Goal: Task Accomplishment & Management: Complete application form

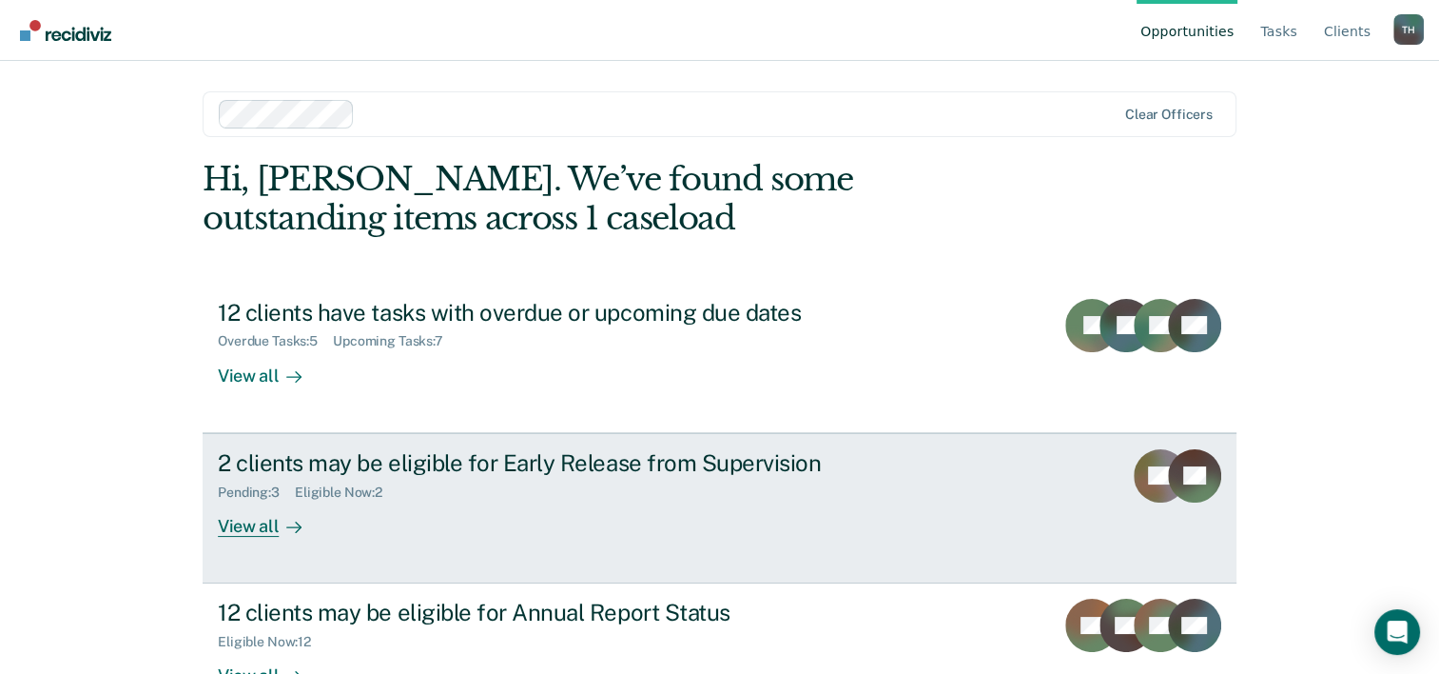
scroll to position [58, 0]
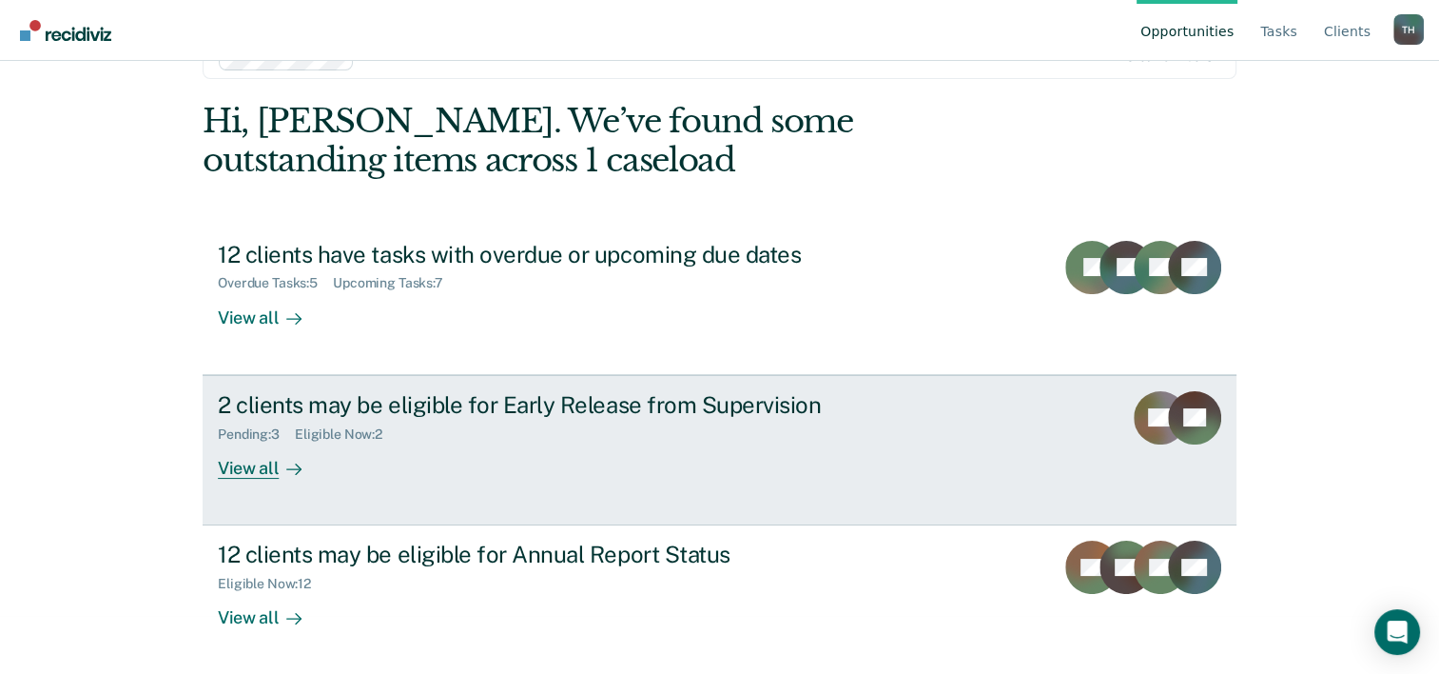
click at [244, 465] on div "View all" at bounding box center [271, 459] width 107 height 37
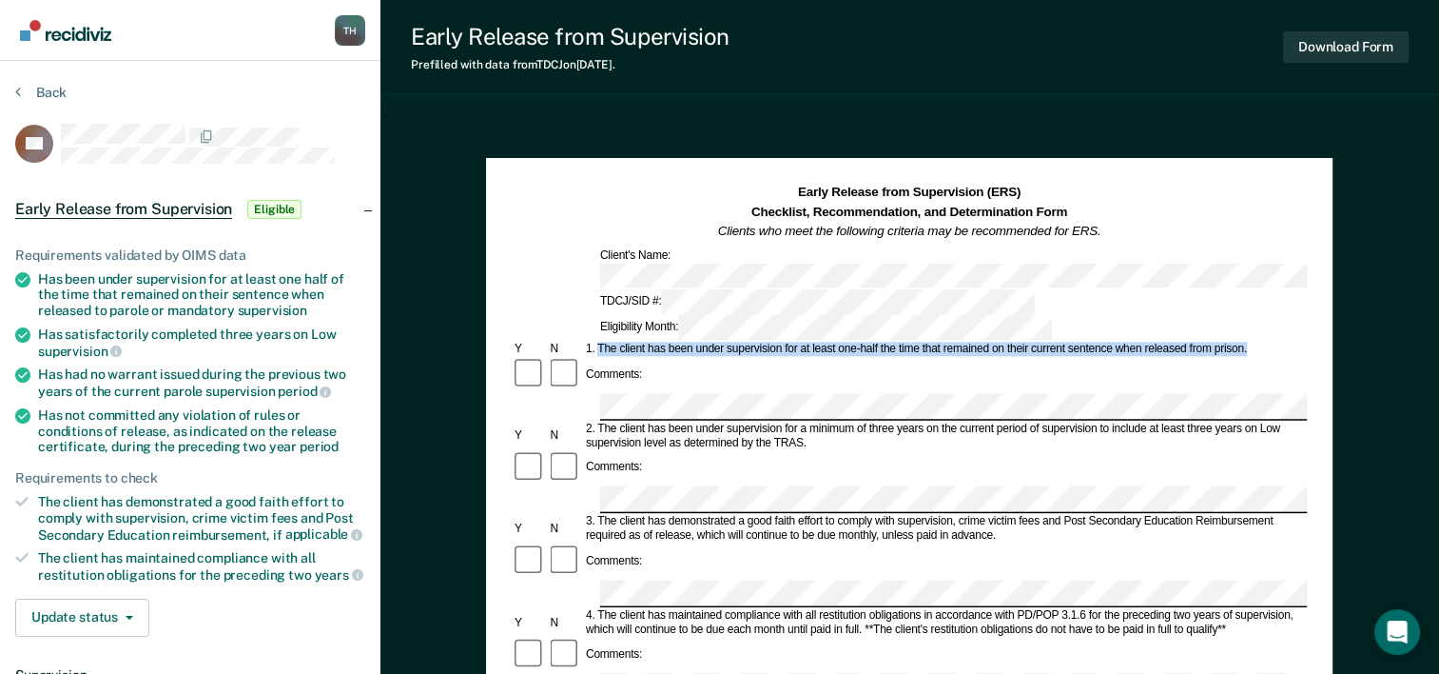
drag, startPoint x: 597, startPoint y: 288, endPoint x: 1253, endPoint y: 292, distance: 655.5
click at [1253, 342] on div "1. The client has been under supervision for at least one-half the time that re…" at bounding box center [945, 349] width 724 height 14
drag, startPoint x: 1253, startPoint y: 292, endPoint x: 1212, endPoint y: 289, distance: 41.0
copy div "The client has been under supervision for at least one-half the time that remai…"
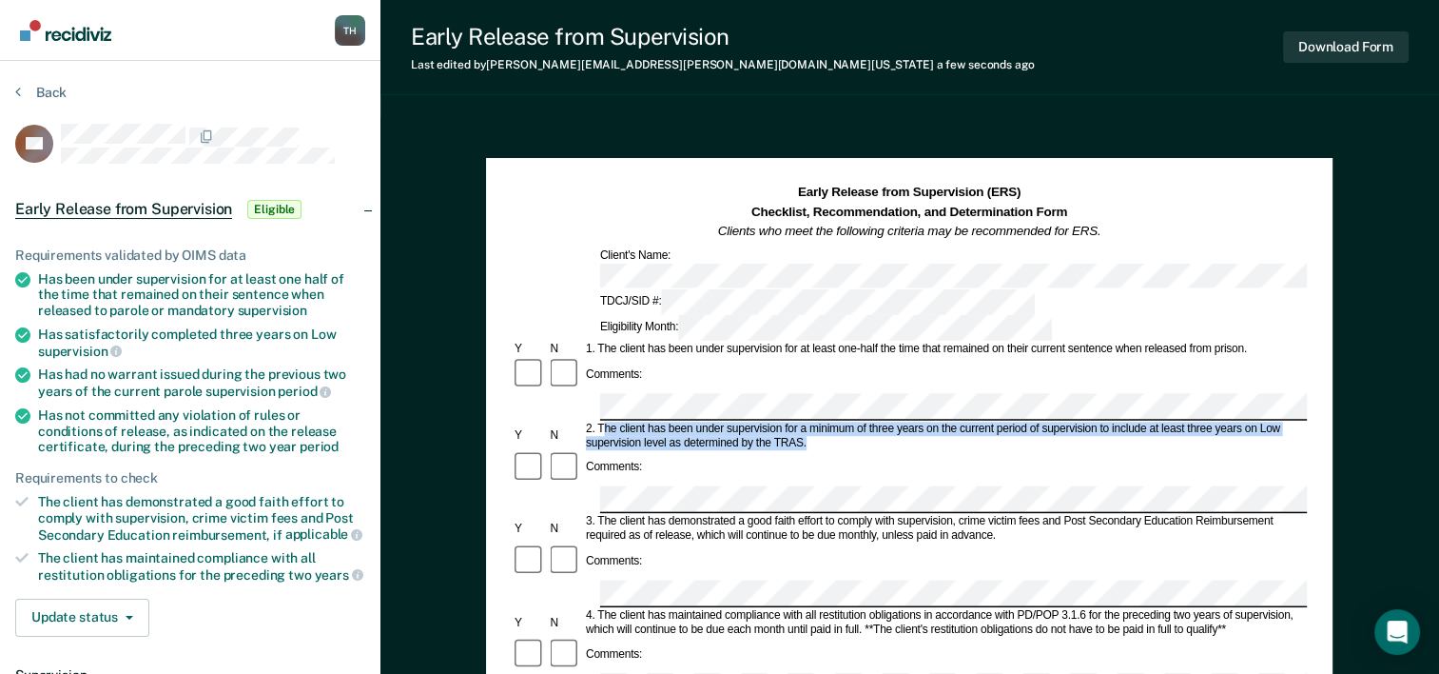
drag, startPoint x: 607, startPoint y: 352, endPoint x: 1098, endPoint y: 364, distance: 491.1
click at [1098, 421] on div "2. The client has been under supervision for a minimum of three years on the cu…" at bounding box center [945, 435] width 724 height 29
click at [836, 421] on div "2. The client has been under supervision for a minimum of three years on the cu…" at bounding box center [945, 435] width 724 height 29
drag, startPoint x: 595, startPoint y: 349, endPoint x: 814, endPoint y: 369, distance: 220.7
click at [814, 421] on div "2. The client has been under supervision for a minimum of three years on the cu…" at bounding box center [945, 435] width 724 height 29
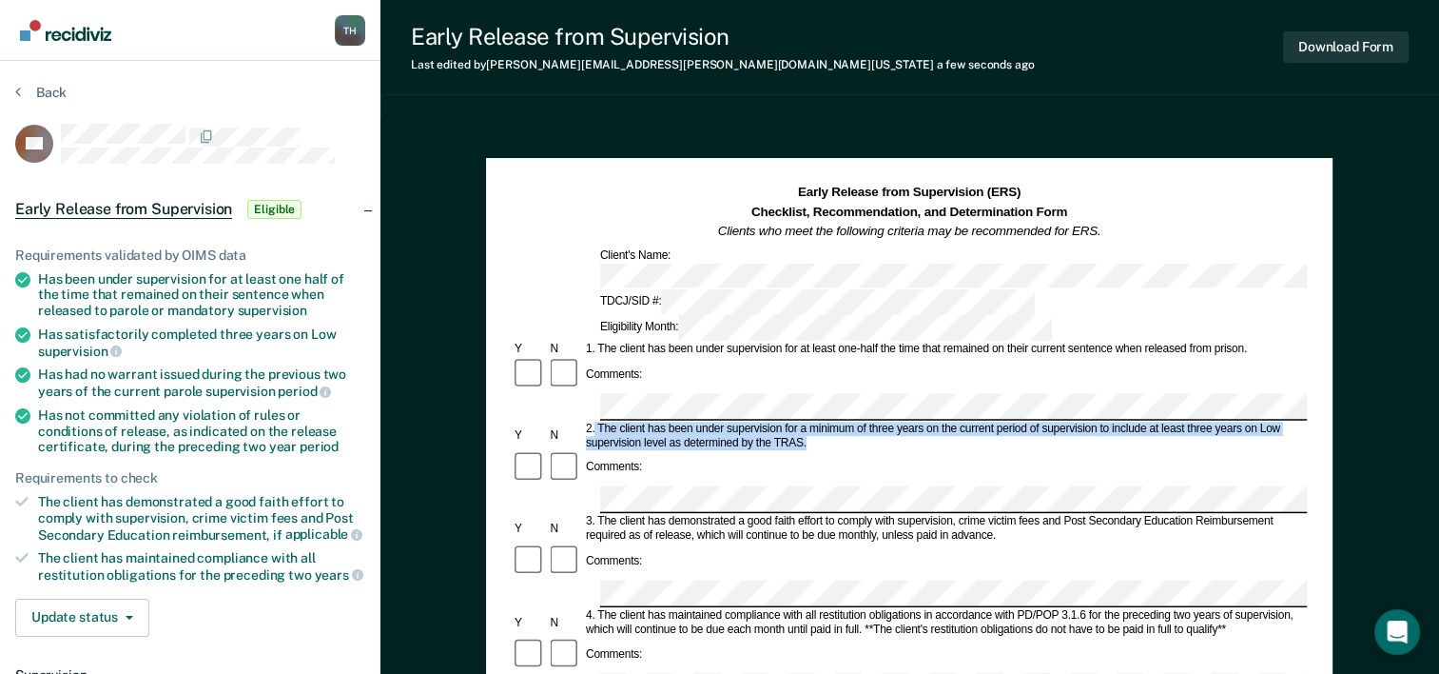
drag, startPoint x: 814, startPoint y: 369, endPoint x: 765, endPoint y: 355, distance: 51.5
copy div "The client has been under supervision for a minimum of three years on the curre…"
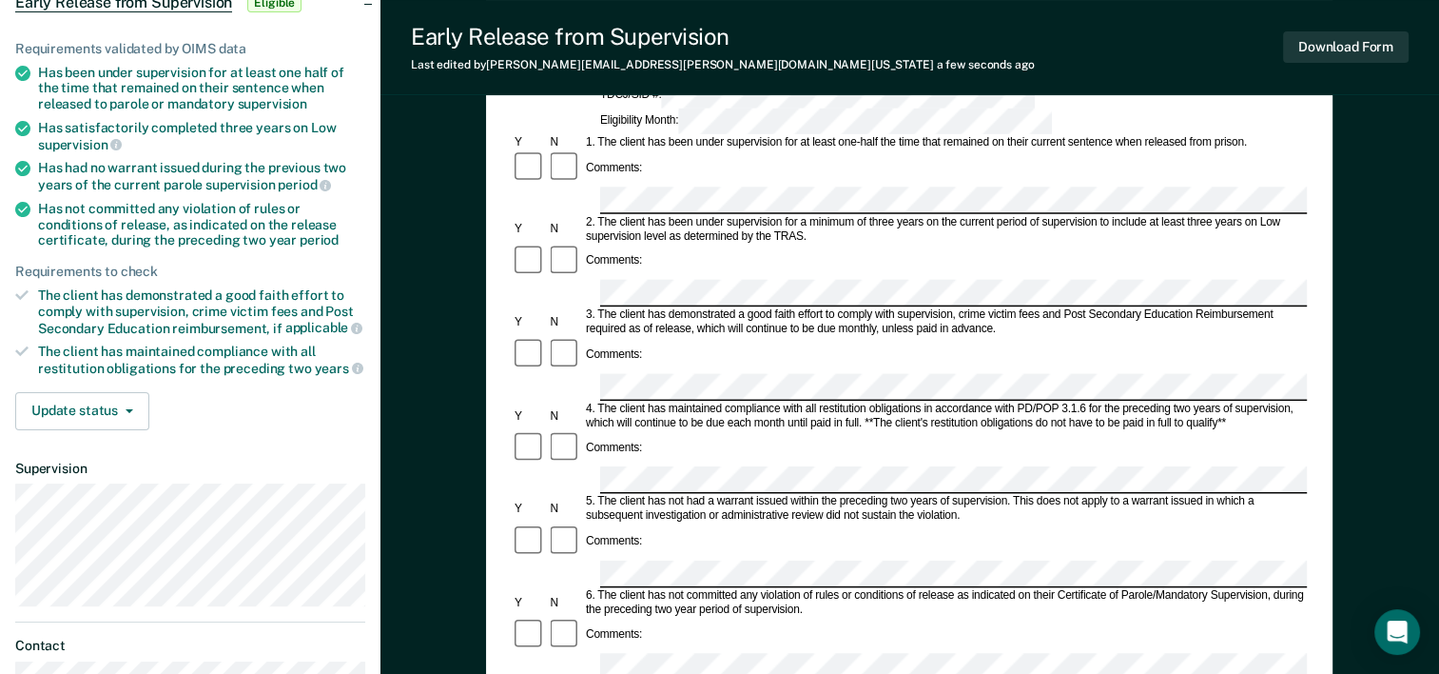
scroll to position [190, 0]
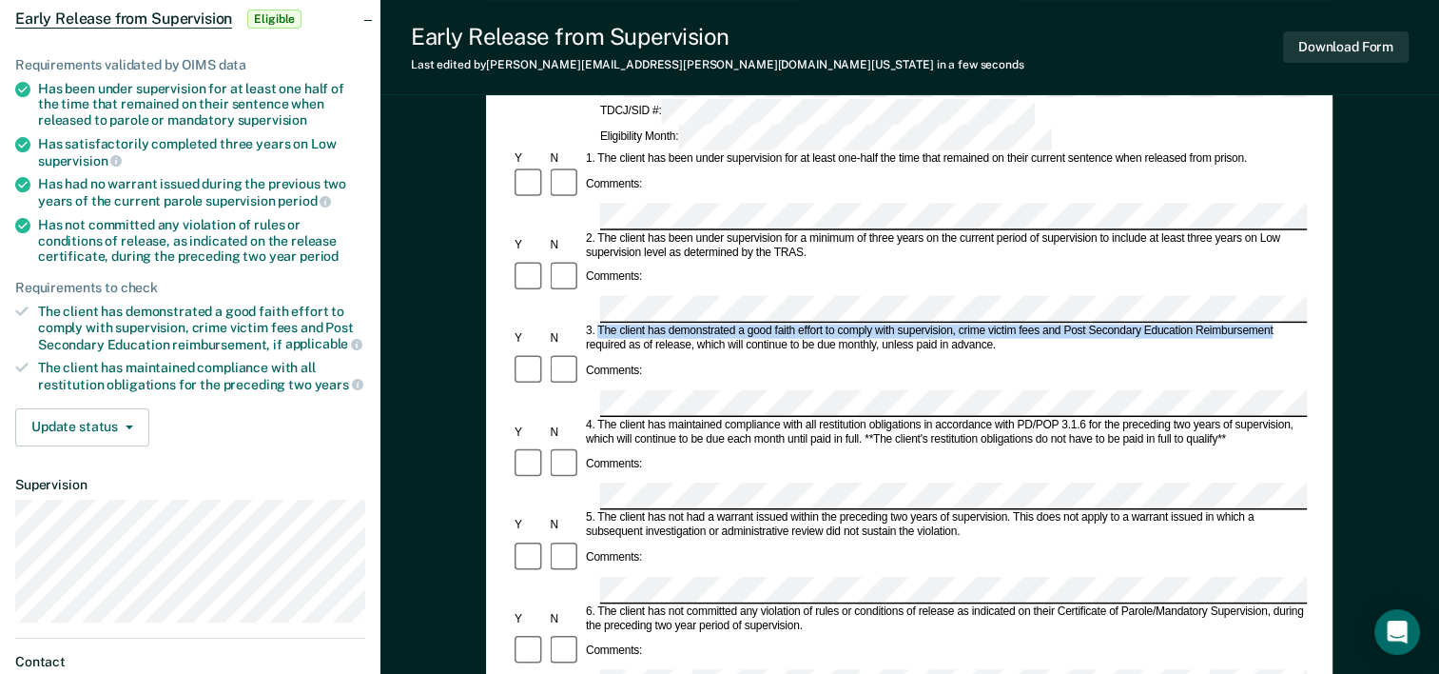
drag, startPoint x: 600, startPoint y: 239, endPoint x: 1292, endPoint y: 236, distance: 691.6
click at [1292, 324] on div "3. The client has demonstrated a good faith effort to comply with supervision, …" at bounding box center [945, 338] width 724 height 29
drag, startPoint x: 1292, startPoint y: 236, endPoint x: 1182, endPoint y: 236, distance: 110.4
copy div "The client has demonstrated a good faith effort to comply with supervision, cri…"
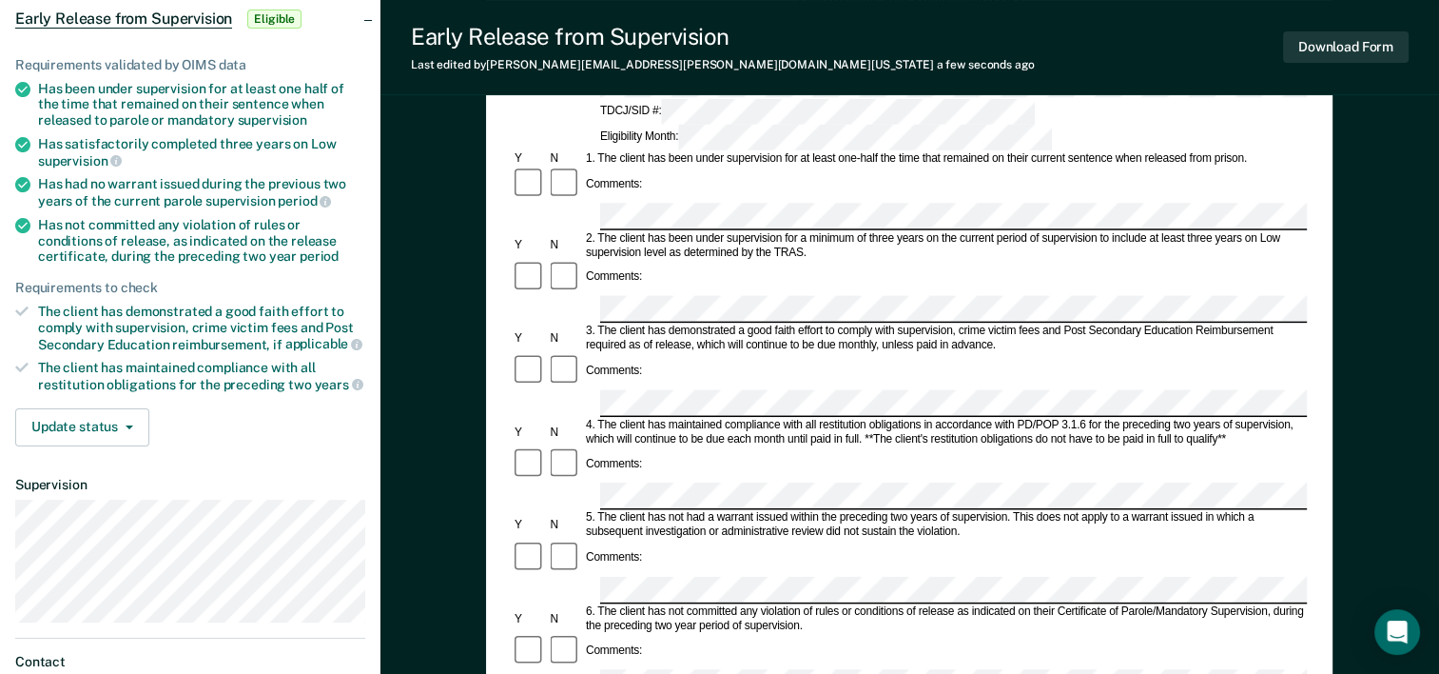
scroll to position [285, 0]
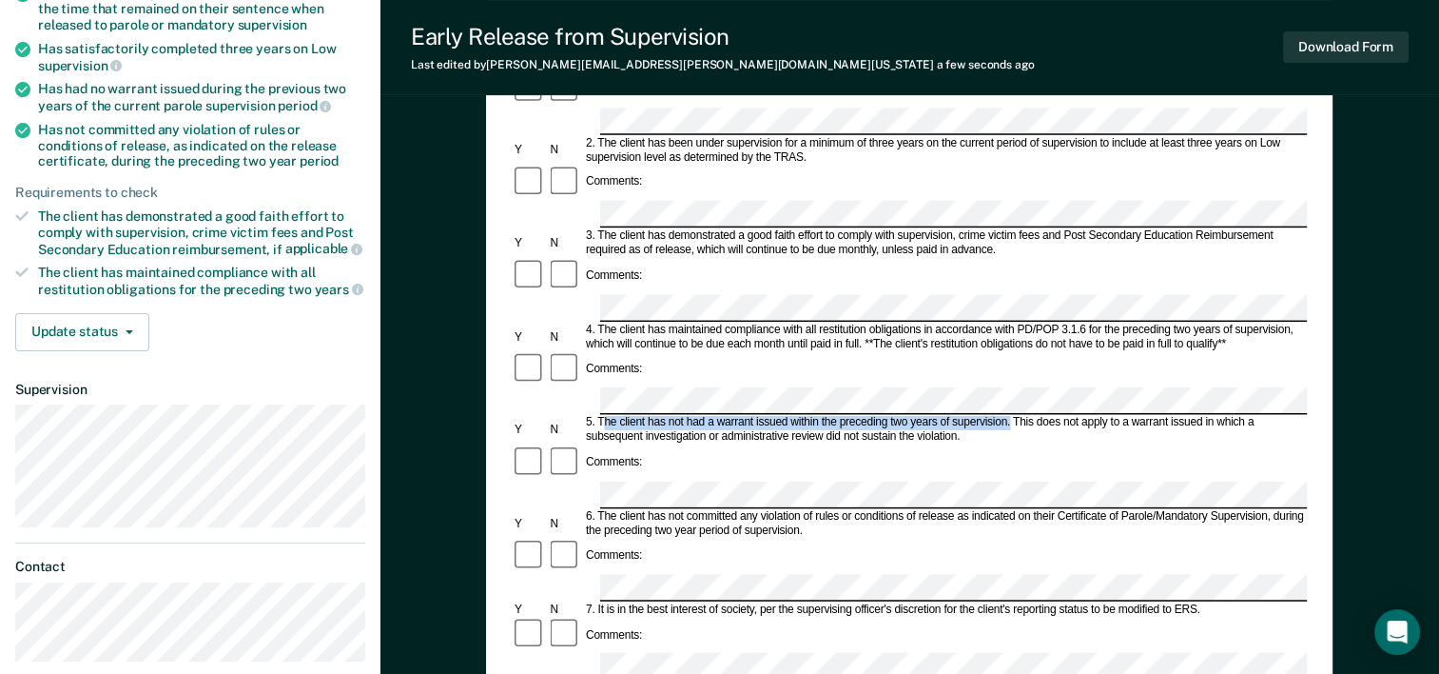
drag, startPoint x: 601, startPoint y: 285, endPoint x: 1011, endPoint y: 288, distance: 410.0
click at [1011, 416] on div "5. The client has not had a warrant issued within the preceding two years of su…" at bounding box center [945, 430] width 724 height 29
drag, startPoint x: 1011, startPoint y: 288, endPoint x: 971, endPoint y: 282, distance: 40.5
copy div "he client has not had a warrant issued within the preceding two years of superv…"
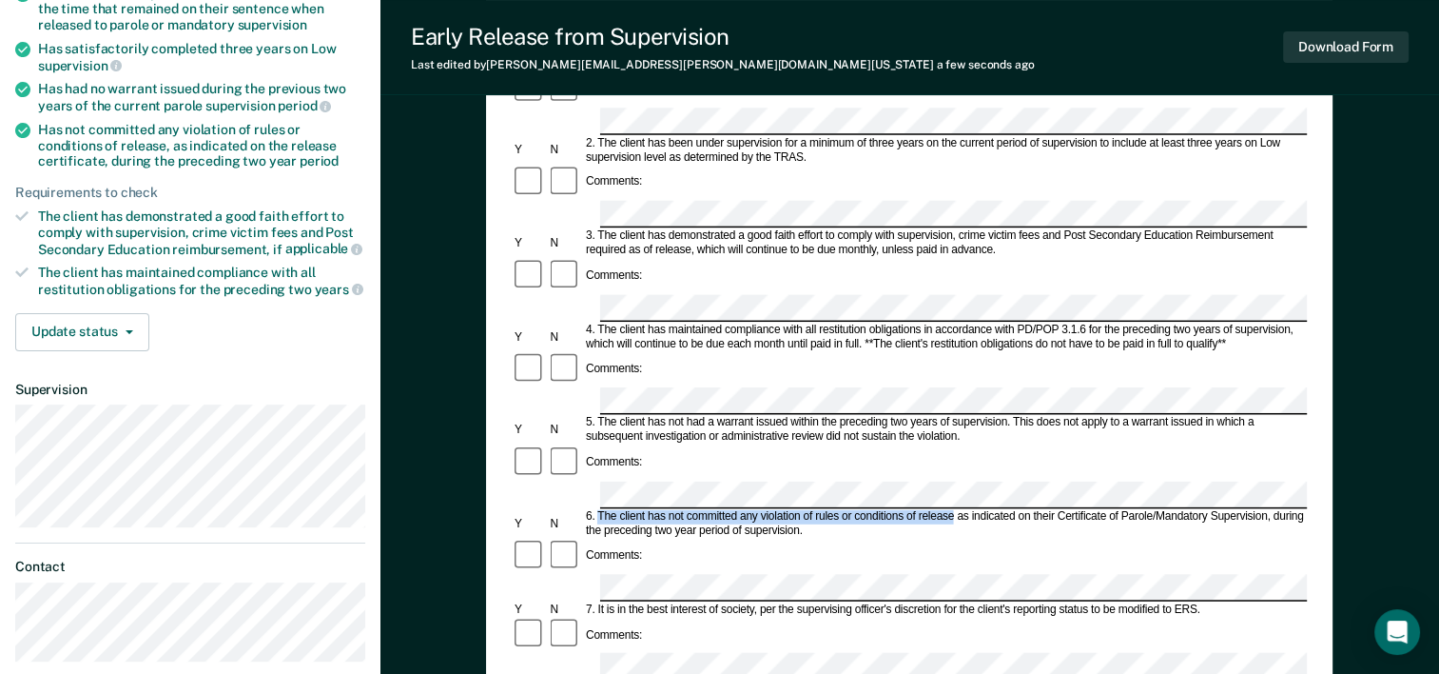
drag, startPoint x: 601, startPoint y: 358, endPoint x: 954, endPoint y: 362, distance: 353.0
click at [954, 509] on div "6. The client has not committed any violation of rules or conditions of release…" at bounding box center [945, 523] width 724 height 29
drag, startPoint x: 954, startPoint y: 362, endPoint x: 890, endPoint y: 355, distance: 64.2
copy div "The client has not committed any violation of rules or conditions of release"
drag, startPoint x: 1279, startPoint y: 358, endPoint x: 1282, endPoint y: 371, distance: 13.9
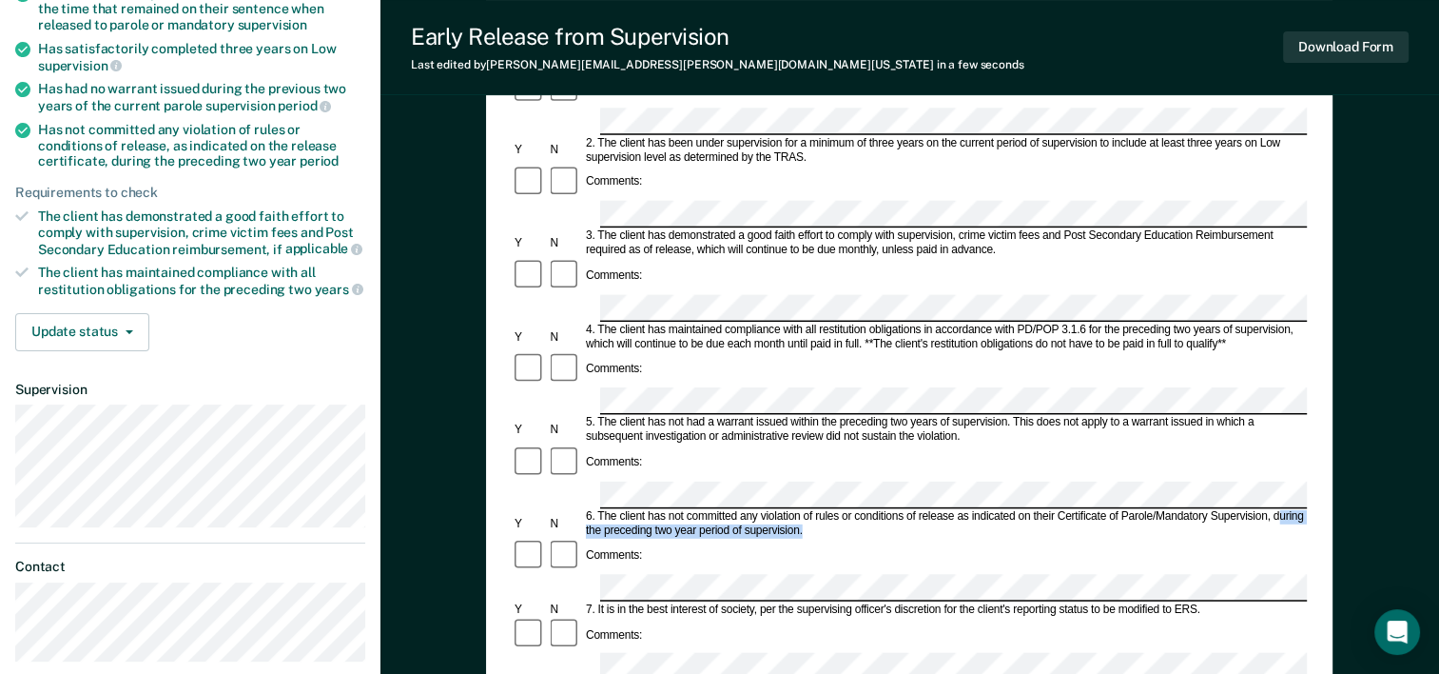
click at [1282, 509] on div "6. The client has not committed any violation of rules or conditions of release…" at bounding box center [945, 523] width 724 height 29
drag, startPoint x: 1282, startPoint y: 371, endPoint x: 1275, endPoint y: 355, distance: 17.9
click at [1275, 509] on div "6. The client has not committed any violation of rules or conditions of release…" at bounding box center [945, 523] width 724 height 29
drag, startPoint x: 1275, startPoint y: 361, endPoint x: 1300, endPoint y: 369, distance: 26.2
click at [1300, 509] on div "6. The client has not committed any violation of rules or conditions of release…" at bounding box center [945, 523] width 724 height 29
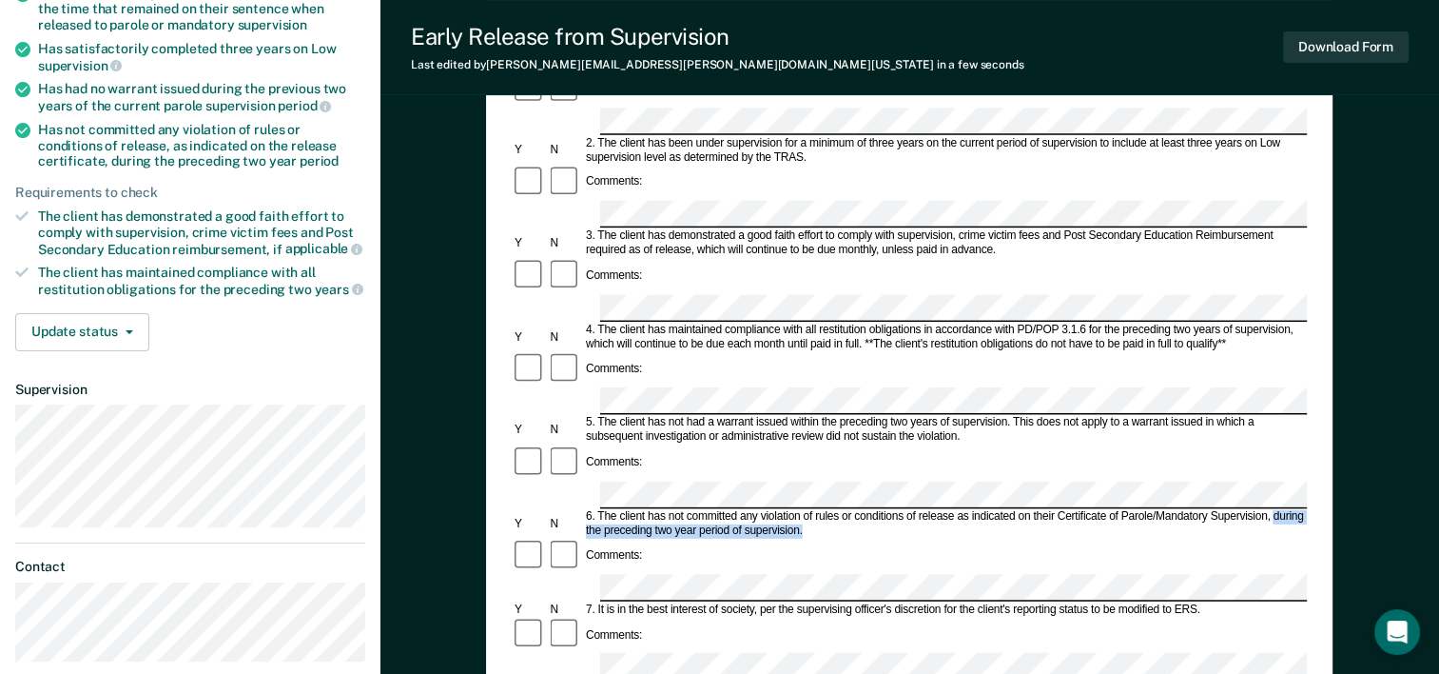
drag, startPoint x: 1300, startPoint y: 369, endPoint x: 1293, endPoint y: 362, distance: 10.1
copy div "during the preceding two year period of supervision."
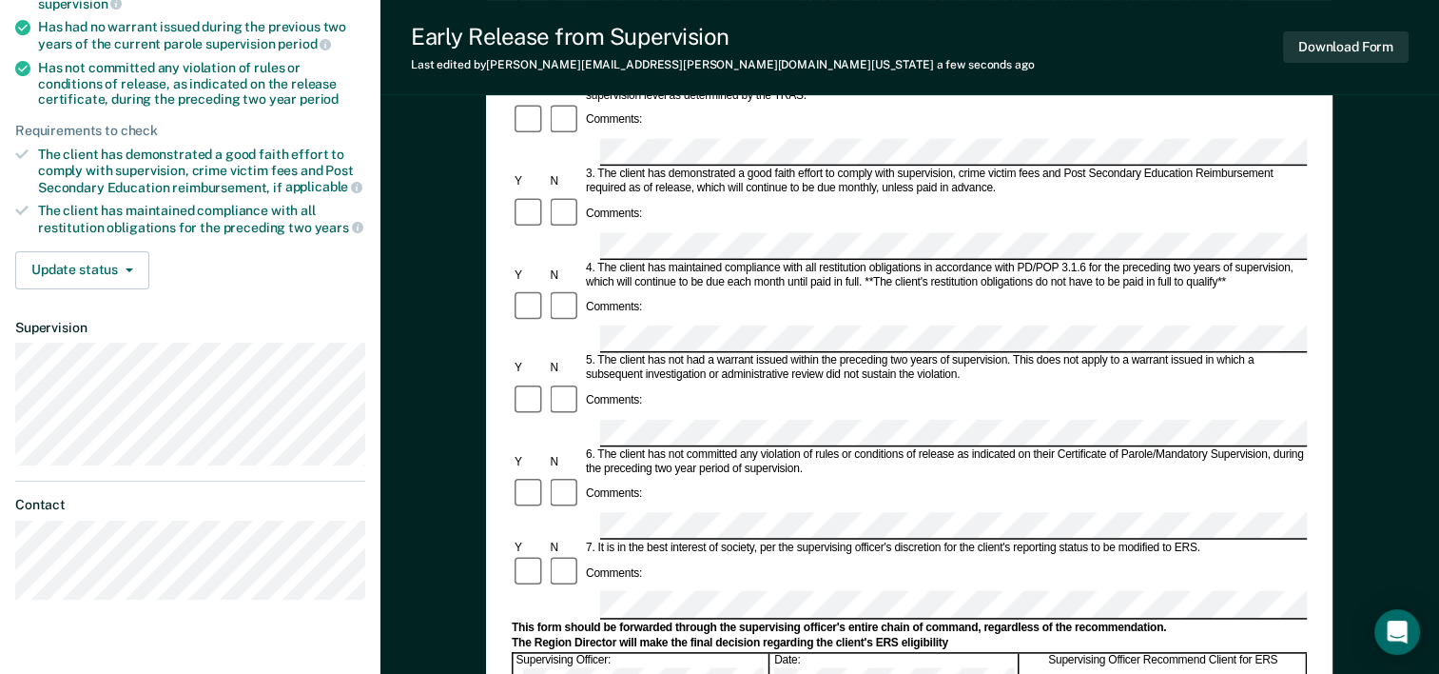
scroll to position [381, 0]
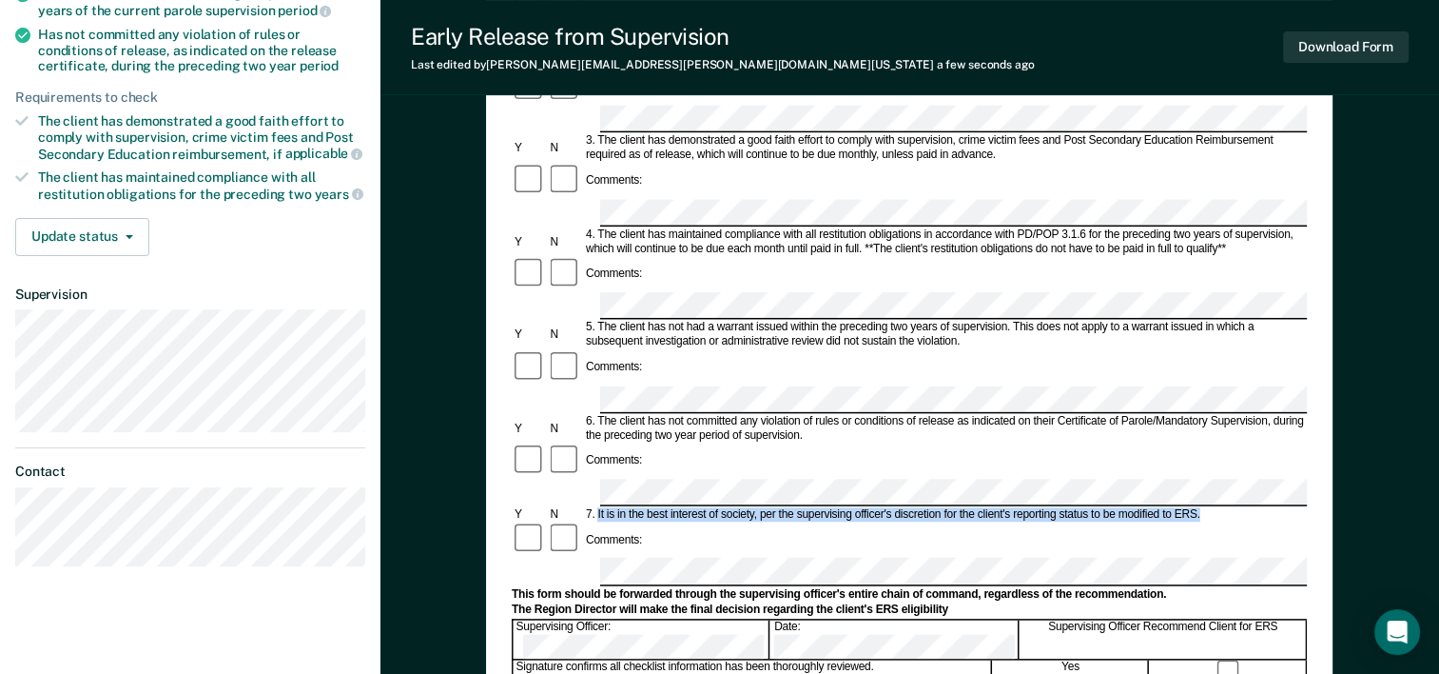
drag, startPoint x: 597, startPoint y: 337, endPoint x: 1217, endPoint y: 338, distance: 619.3
click at [1217, 507] on div "7. It is in the best interest of society, per the supervising officer's discret…" at bounding box center [945, 514] width 724 height 14
copy div "It is in the best interest of society, per the supervising officer's discretion…"
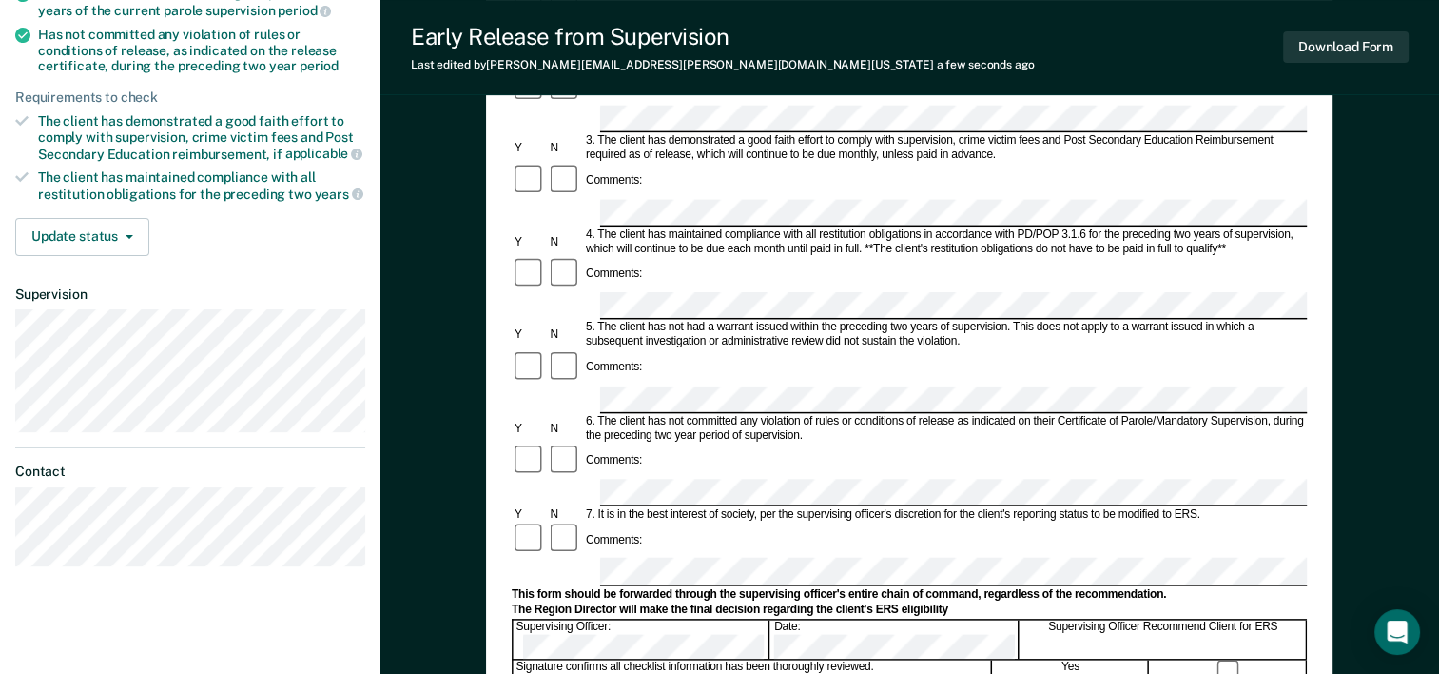
click at [659, 521] on div "Comments:" at bounding box center [909, 539] width 795 height 36
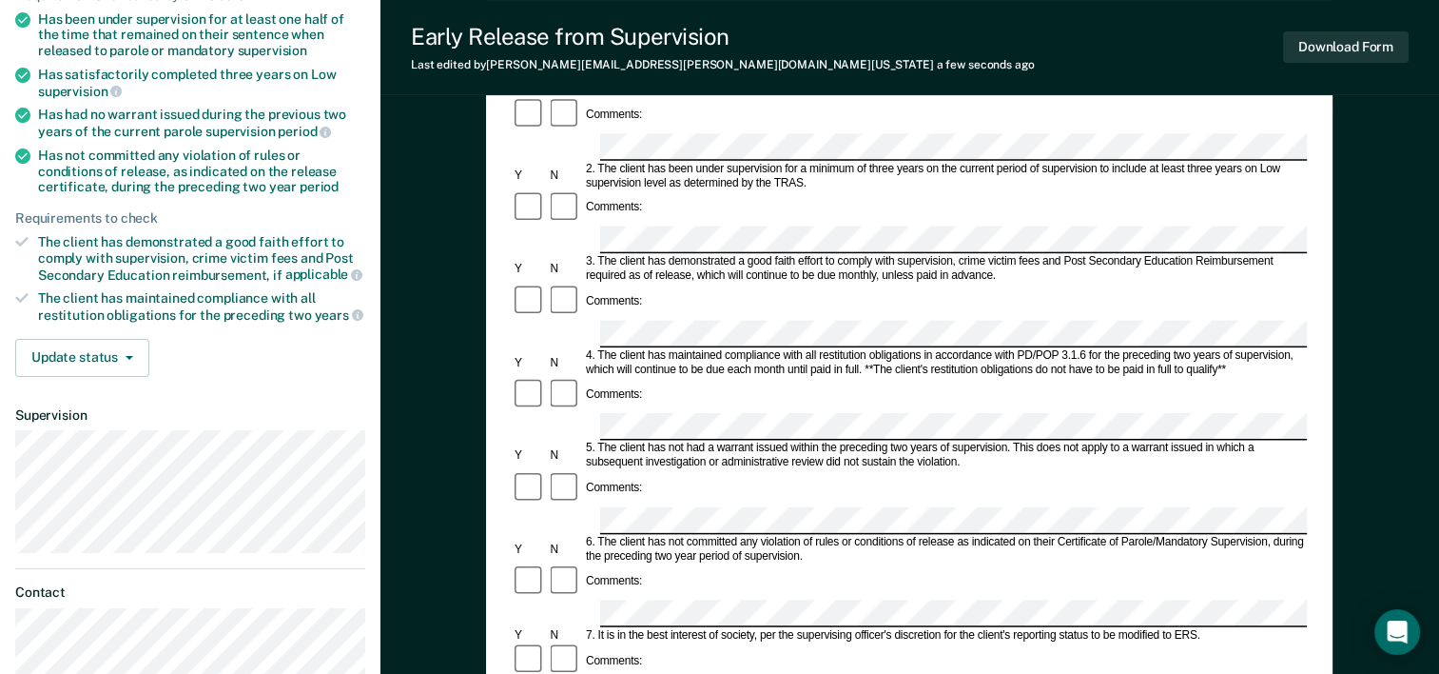
scroll to position [0, 0]
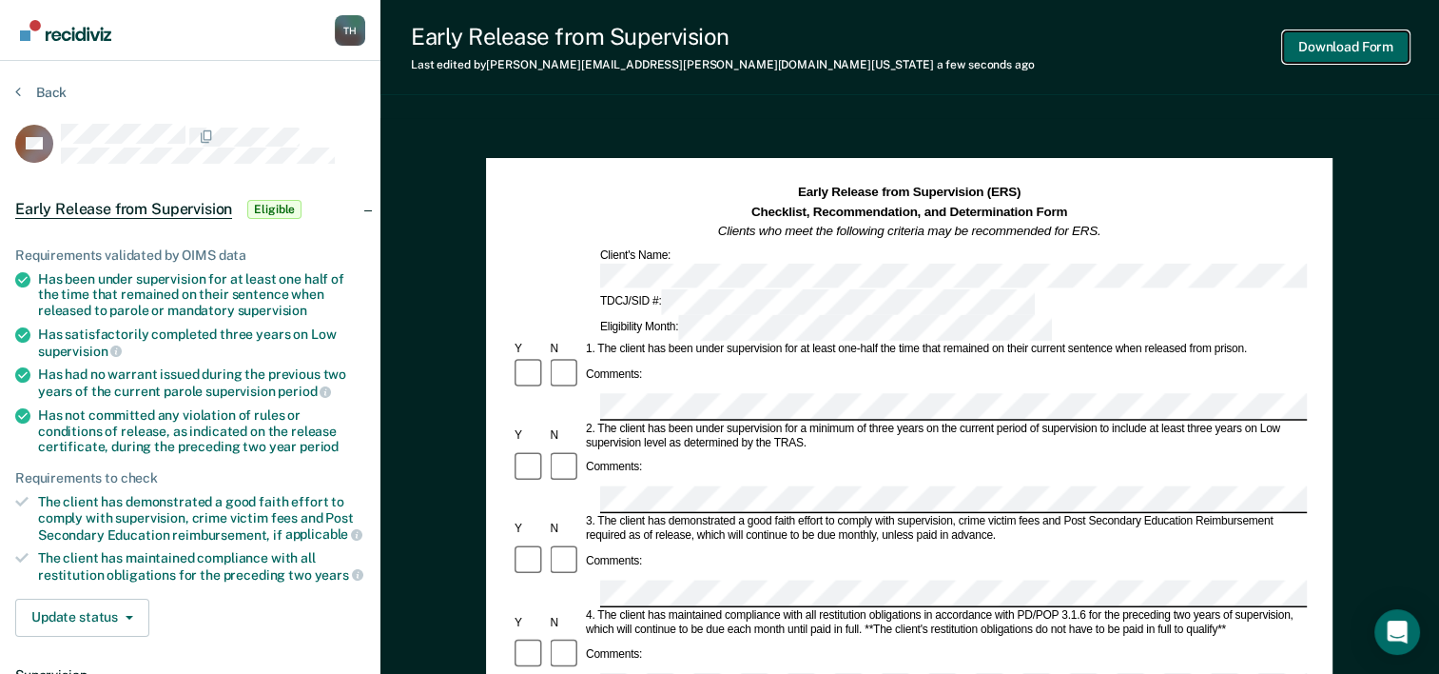
click at [1343, 39] on button "Download Form" at bounding box center [1346, 46] width 126 height 31
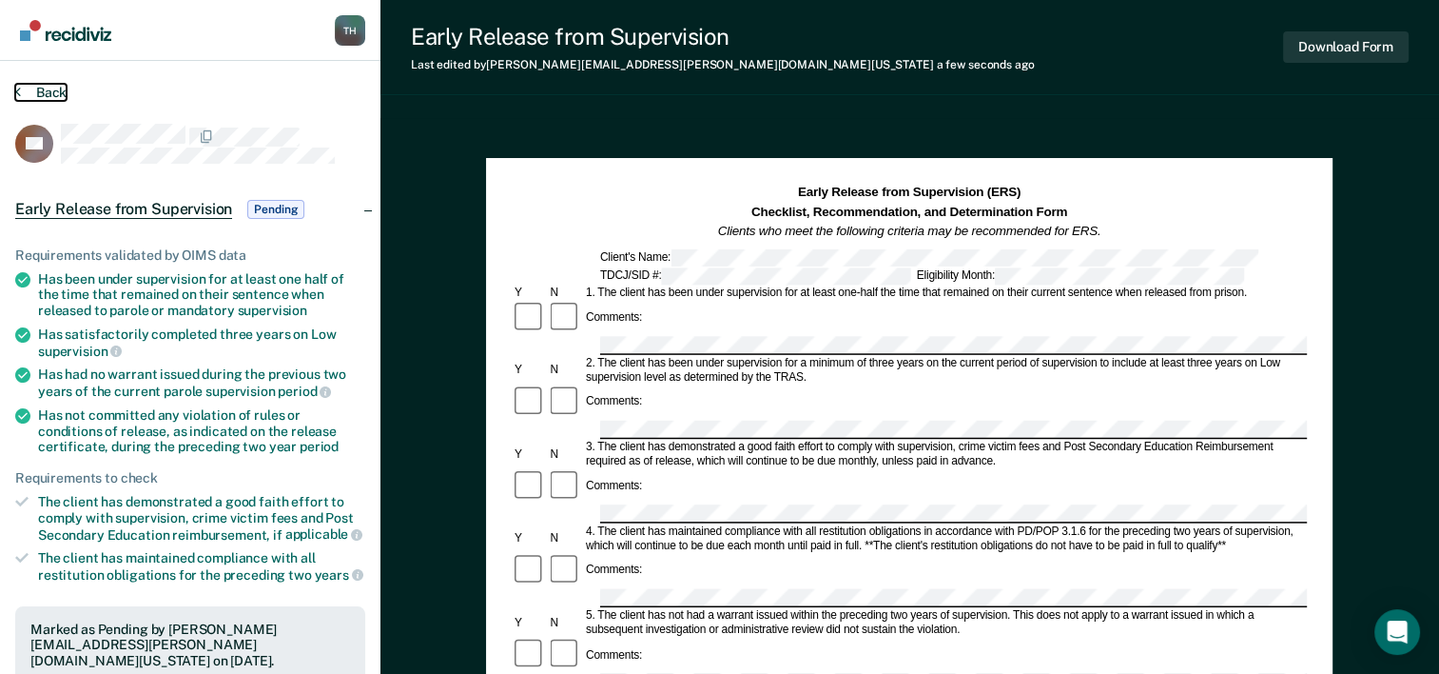
click at [45, 91] on button "Back" at bounding box center [40, 92] width 51 height 17
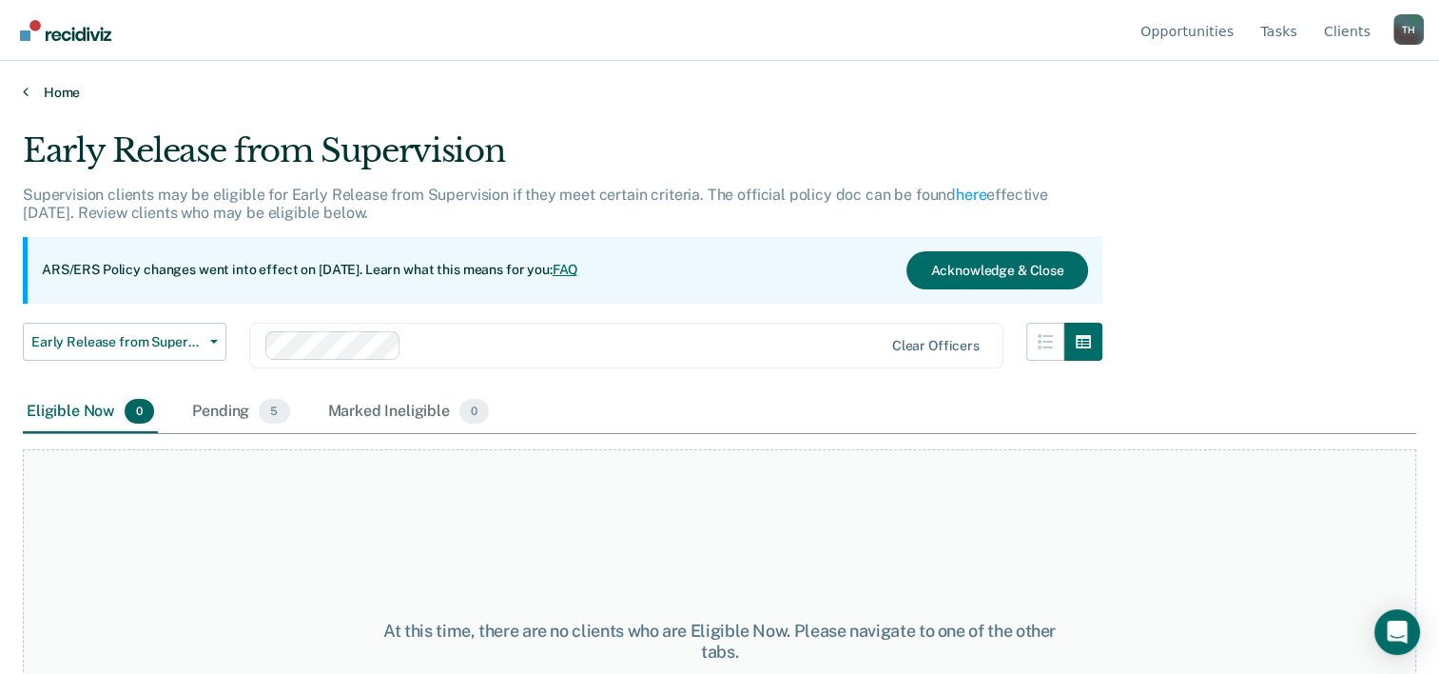
click at [49, 89] on link "Home" at bounding box center [720, 92] width 1394 height 17
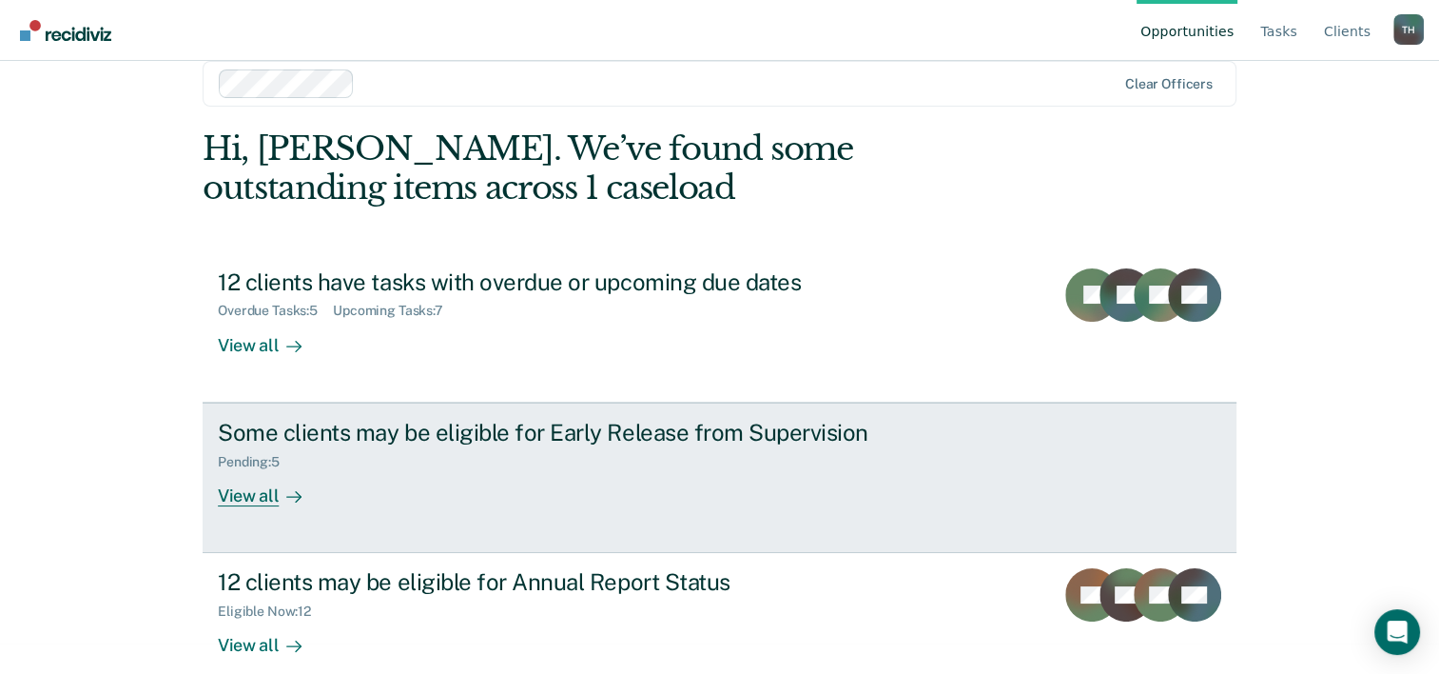
scroll to position [58, 0]
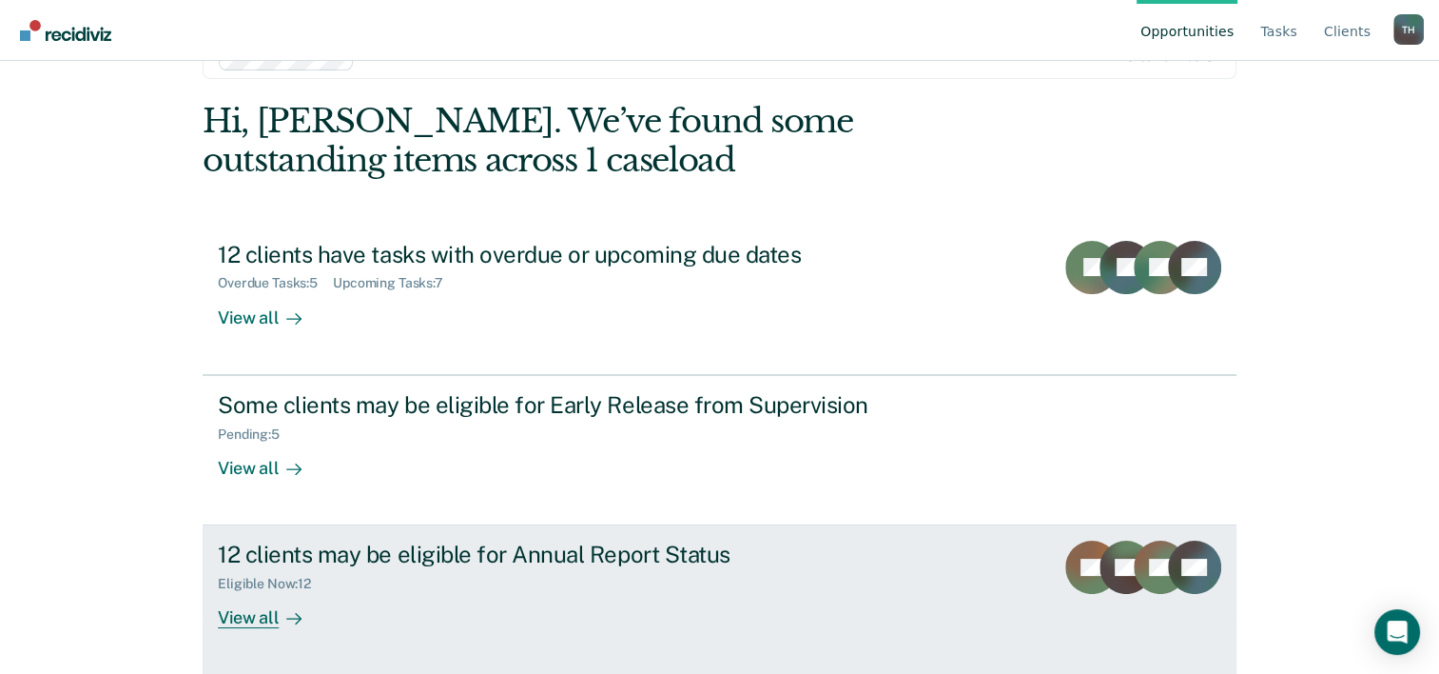
click at [240, 620] on div "View all" at bounding box center [271, 610] width 107 height 37
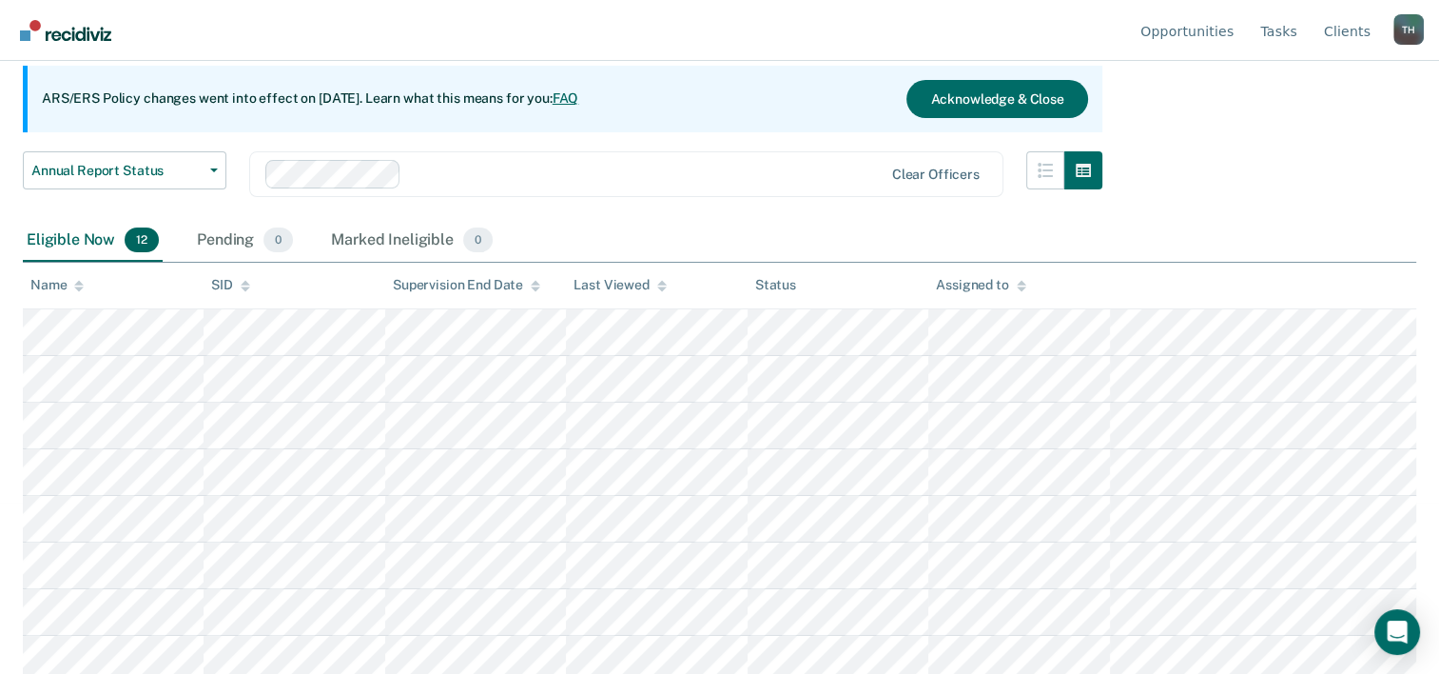
scroll to position [364, 0]
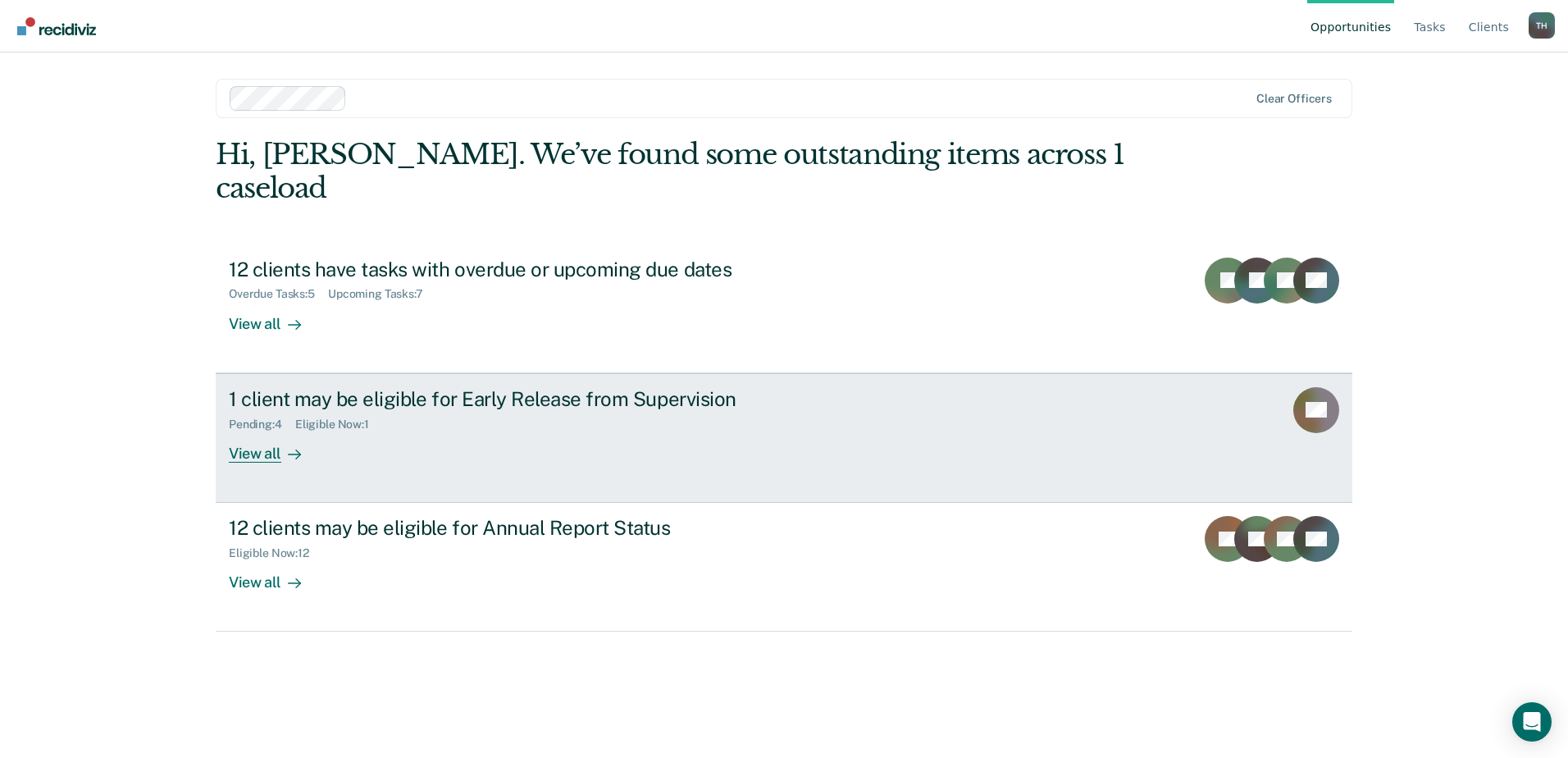
click at [265, 430] on div "View all" at bounding box center [274, 446] width 92 height 32
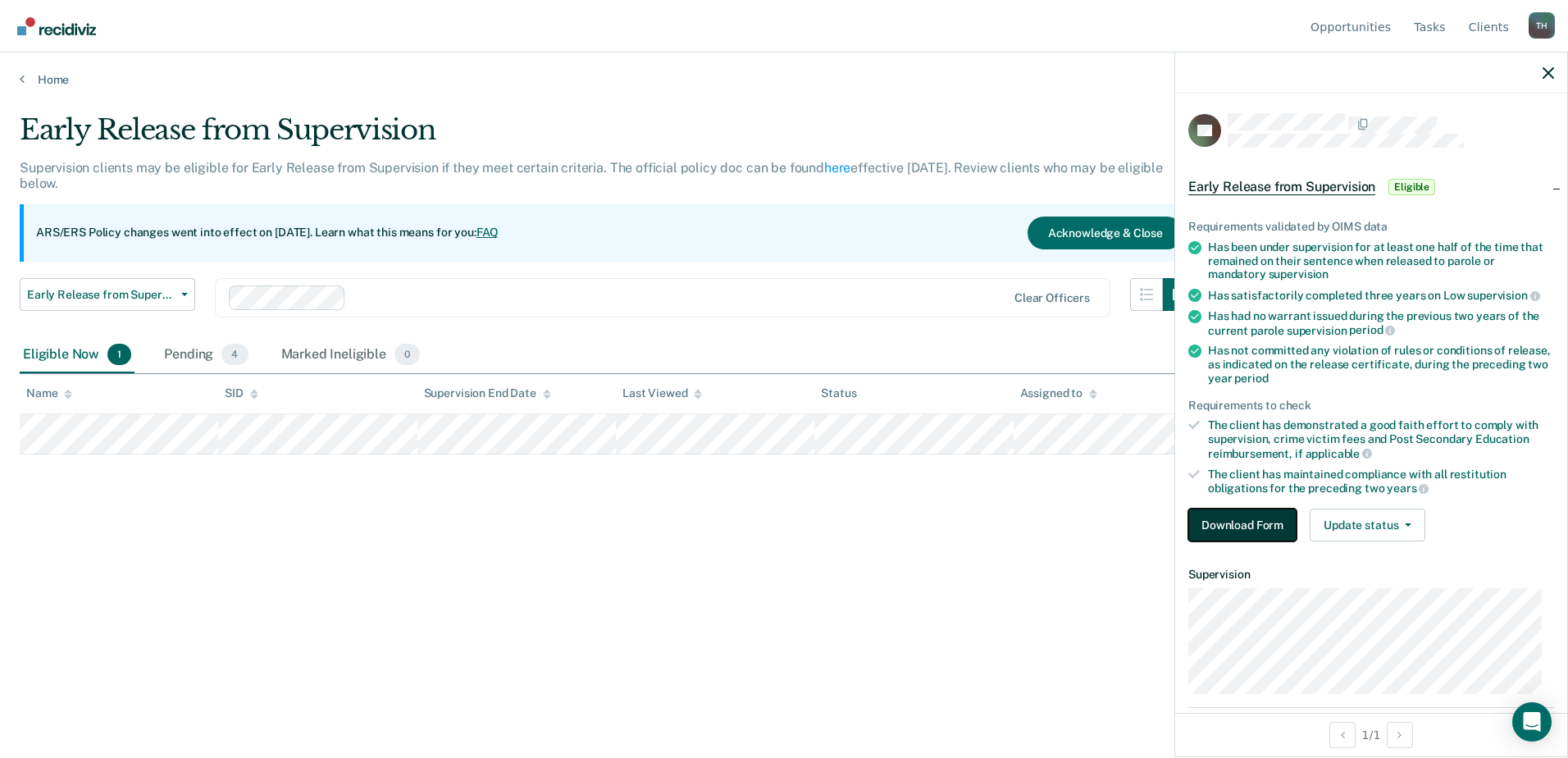
click at [1251, 518] on button "Download Form" at bounding box center [1243, 525] width 109 height 33
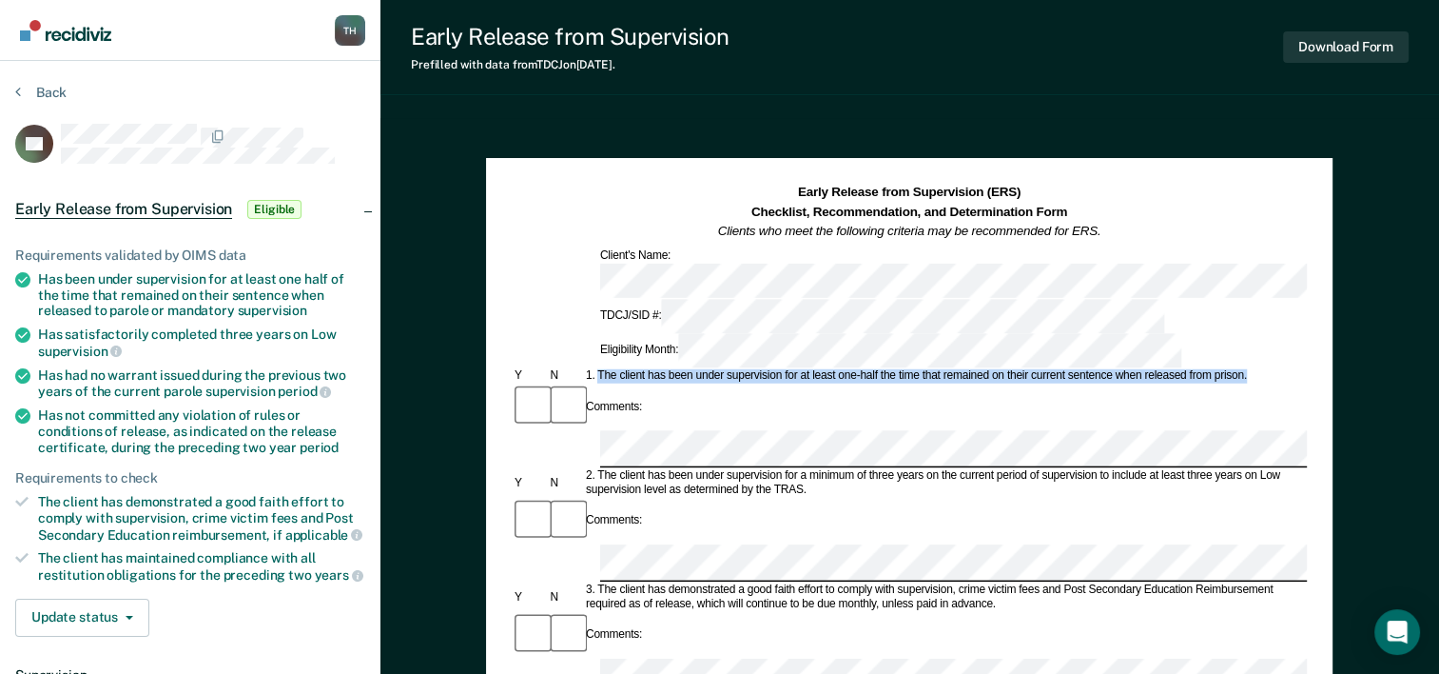
drag, startPoint x: 600, startPoint y: 289, endPoint x: 1255, endPoint y: 293, distance: 654.5
click at [1255, 369] on div "1. The client has been under supervision for at least one-half the time that re…" at bounding box center [945, 376] width 724 height 14
drag, startPoint x: 1255, startPoint y: 293, endPoint x: 1220, endPoint y: 293, distance: 35.2
copy div "The client has been under supervision for at least one-half the time that remai…"
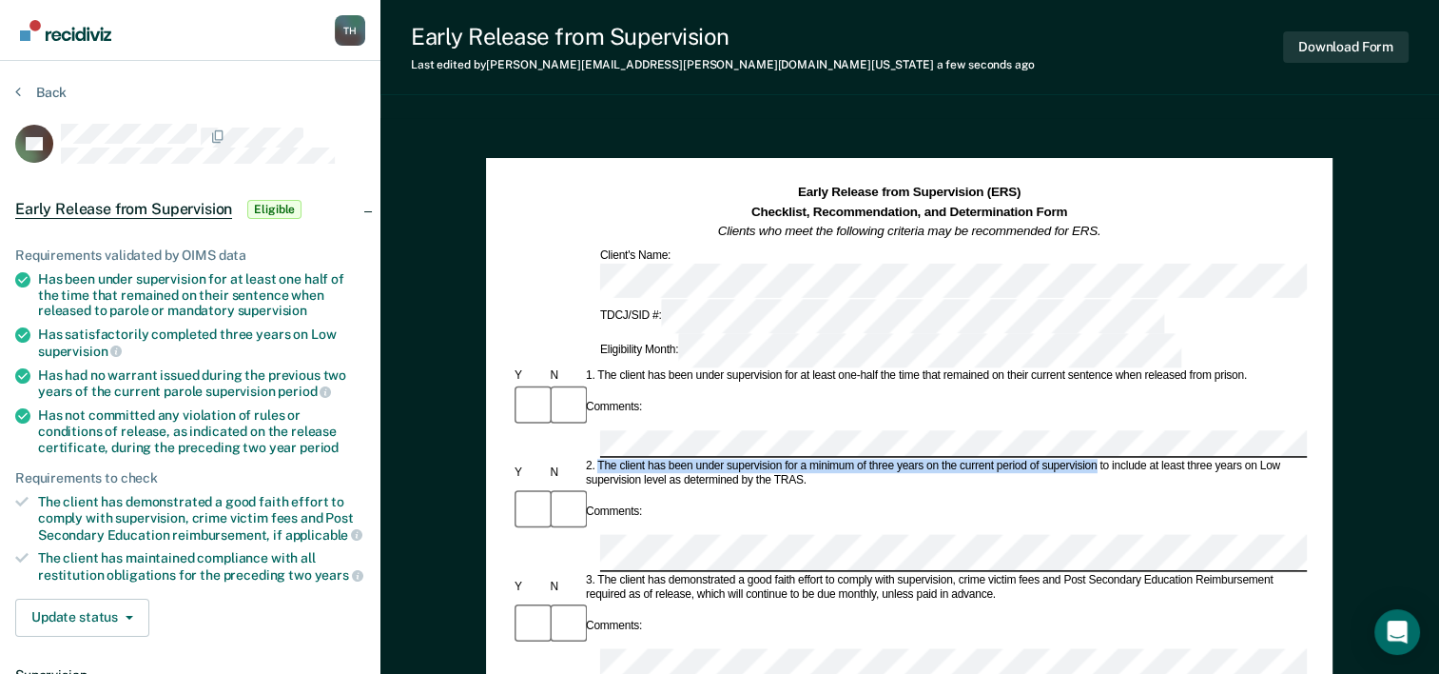
drag, startPoint x: 599, startPoint y: 354, endPoint x: 1097, endPoint y: 356, distance: 497.6
click at [1097, 460] on div "2. The client has been under supervision for a minimum of three years on the cu…" at bounding box center [945, 474] width 724 height 29
drag, startPoint x: 1097, startPoint y: 356, endPoint x: 1009, endPoint y: 351, distance: 87.7
copy div "The client has been under supervision for a minimum of three years on the curre…"
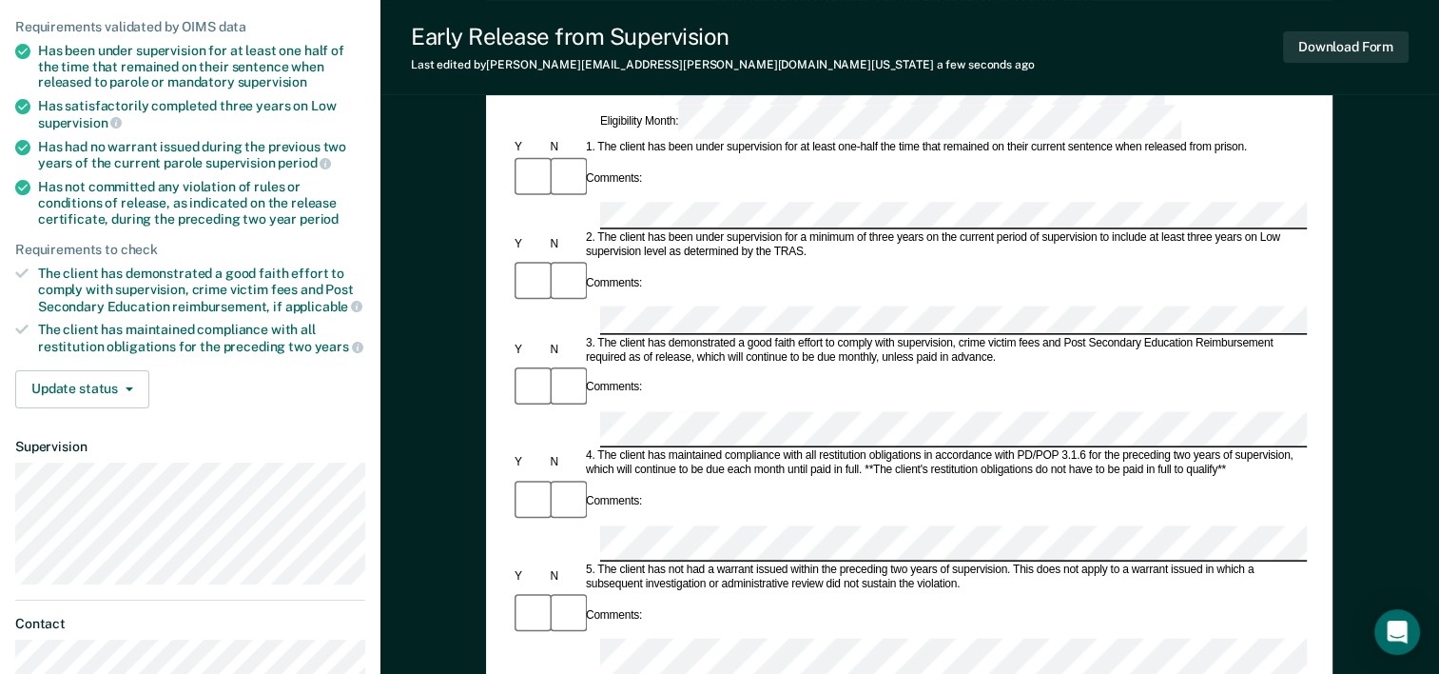
scroll to position [285, 0]
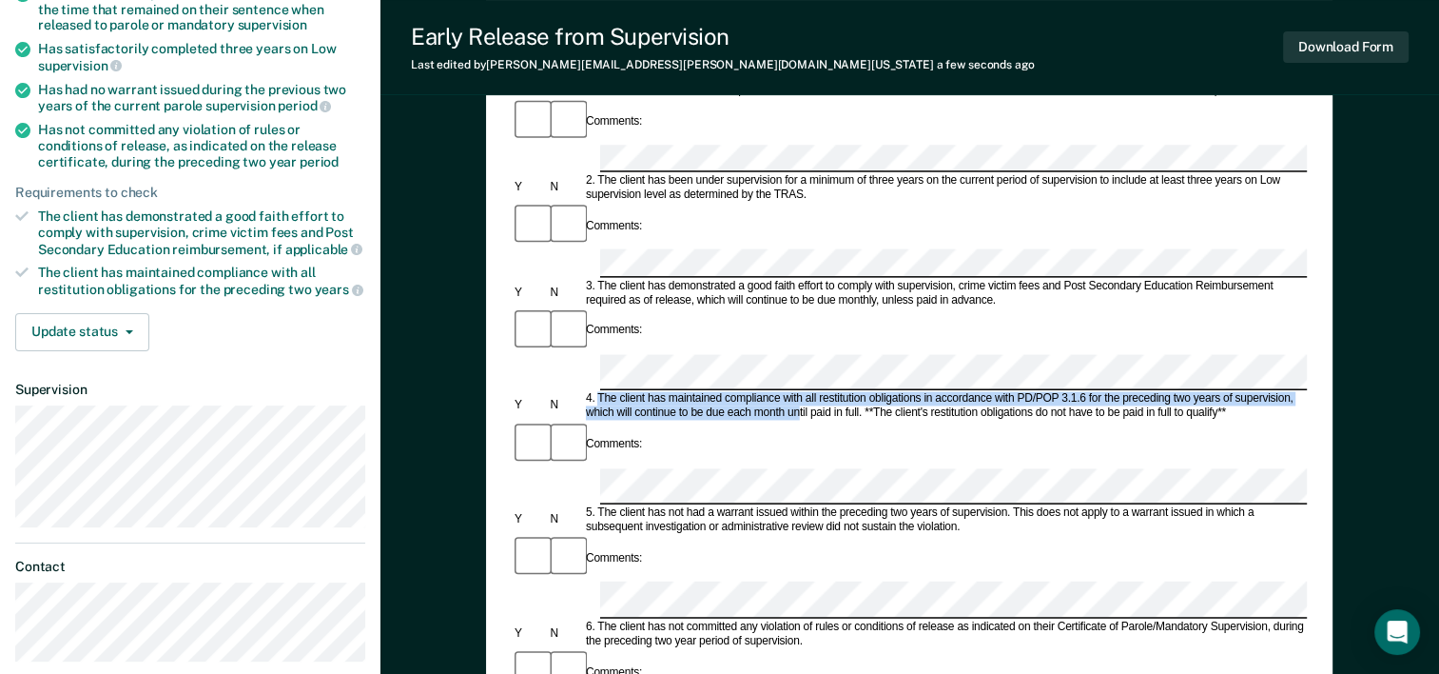
drag, startPoint x: 601, startPoint y: 215, endPoint x: 799, endPoint y: 222, distance: 198.0
click at [799, 392] on div "4. The client has maintained compliance with all restitution obligations in acc…" at bounding box center [945, 406] width 724 height 29
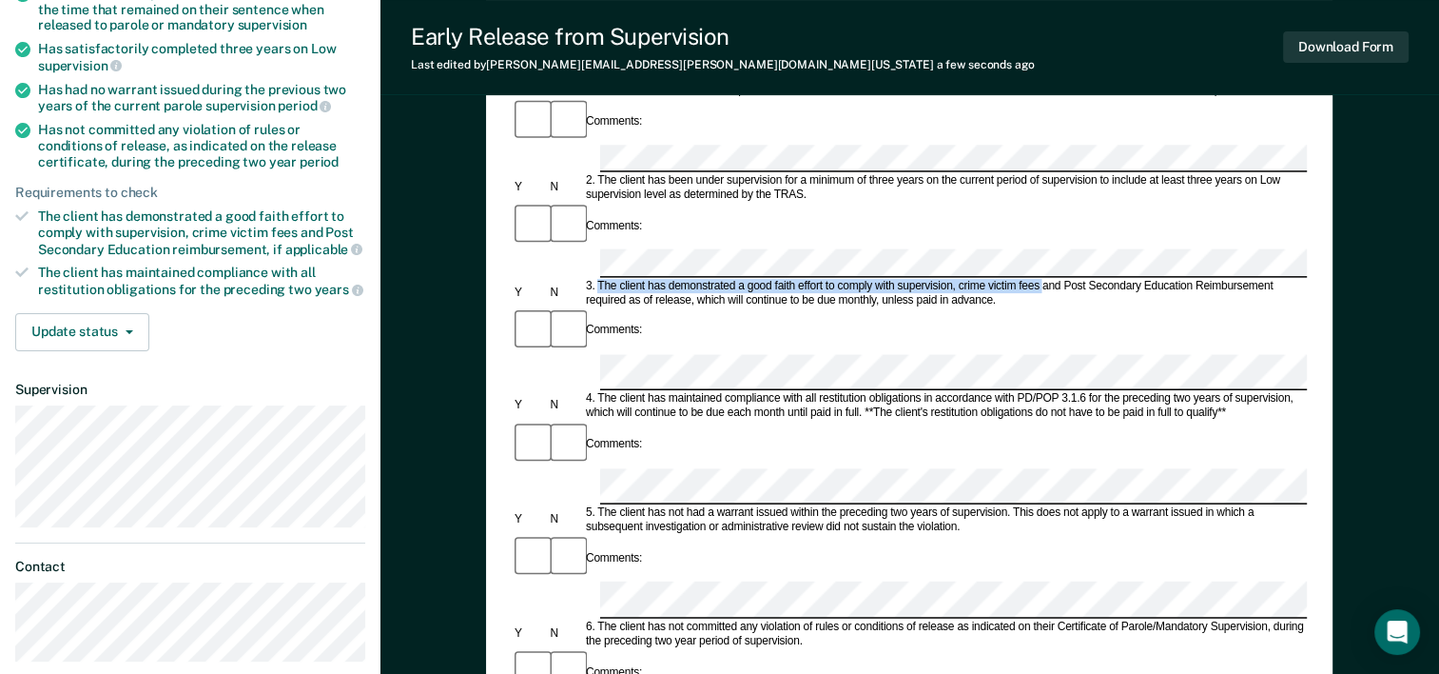
drag, startPoint x: 601, startPoint y: 138, endPoint x: 1045, endPoint y: 139, distance: 443.3
click at [1045, 279] on div "3. The client has demonstrated a good faith effort to comply with supervision, …" at bounding box center [945, 293] width 724 height 29
drag, startPoint x: 1045, startPoint y: 139, endPoint x: 1010, endPoint y: 141, distance: 34.3
copy div "The client has demonstrated a good faith effort to comply with supervision, cri…"
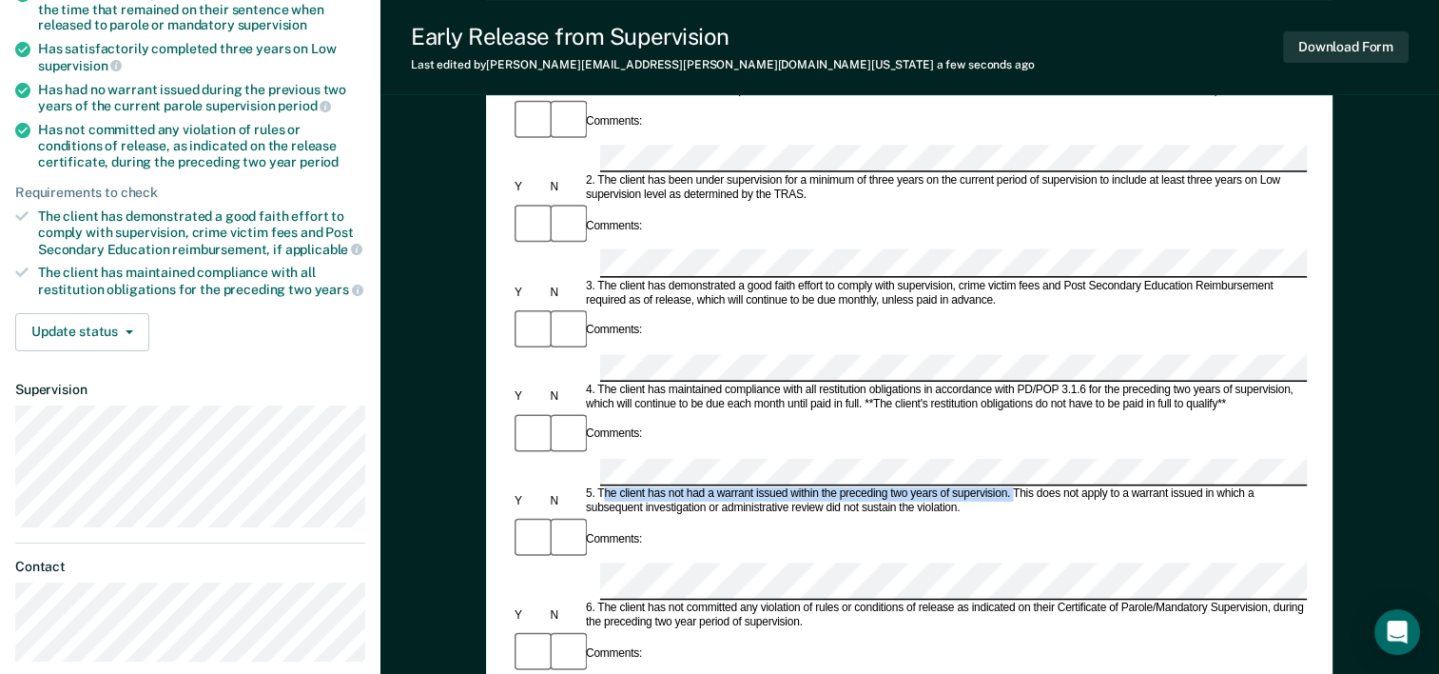
drag, startPoint x: 603, startPoint y: 286, endPoint x: 1012, endPoint y: 292, distance: 409.1
click at [1012, 487] on div "5. The client has not had a warrant issued within the preceding two years of su…" at bounding box center [945, 501] width 724 height 29
drag, startPoint x: 1012, startPoint y: 292, endPoint x: 980, endPoint y: 285, distance: 33.0
copy div "he client has not had a warrant issued within the preceding two years of superv…"
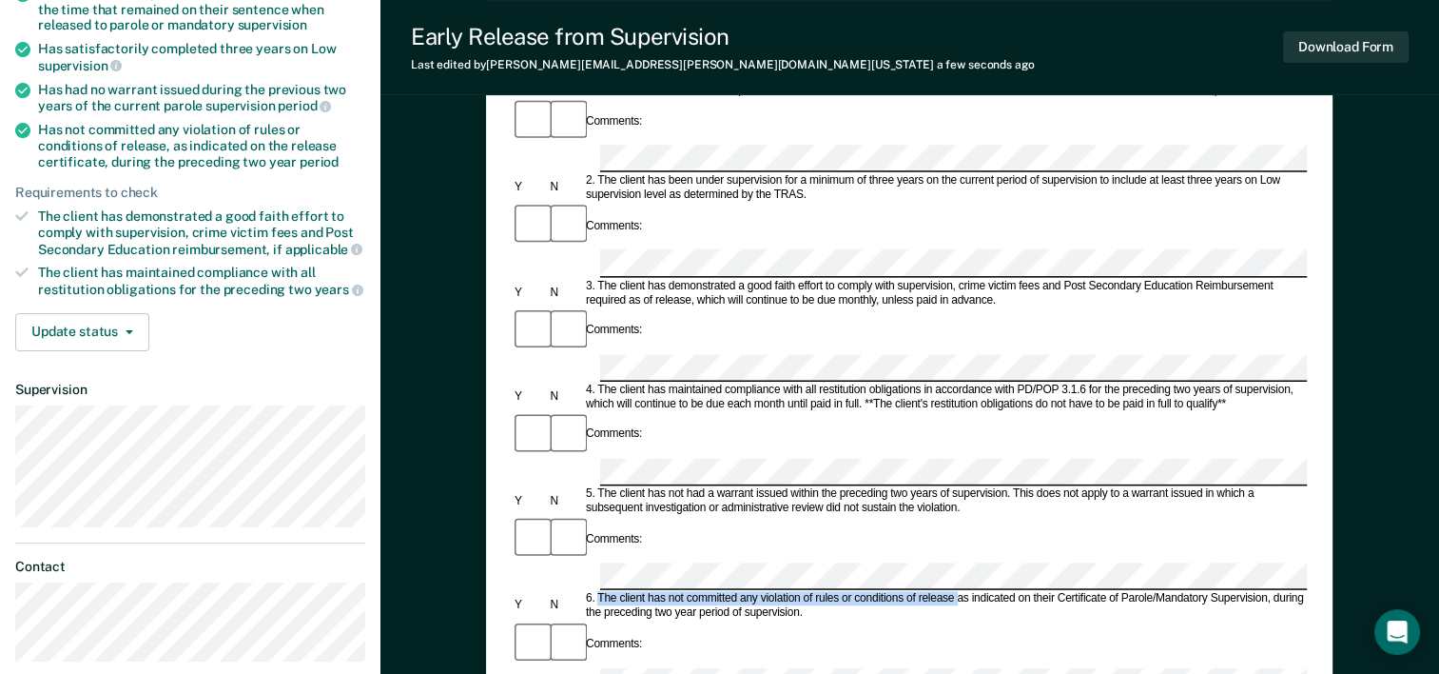
drag, startPoint x: 602, startPoint y: 360, endPoint x: 956, endPoint y: 359, distance: 353.9
click at [956, 592] on div "6. The client has not committed any violation of rules or conditions of release…" at bounding box center [945, 606] width 724 height 29
drag, startPoint x: 956, startPoint y: 359, endPoint x: 910, endPoint y: 361, distance: 45.7
copy div "The client has not committed any violation of rules or conditions of release"
drag, startPoint x: 1275, startPoint y: 361, endPoint x: 1285, endPoint y: 376, distance: 18.5
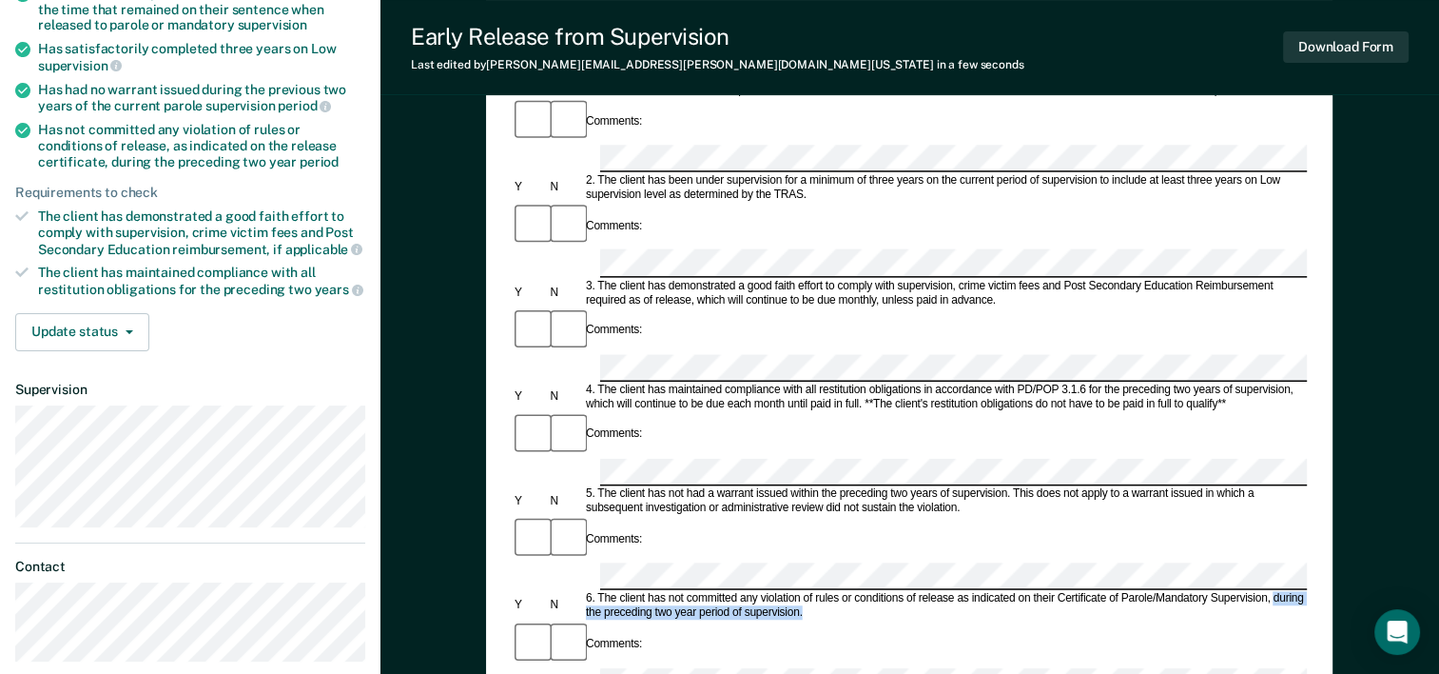
click at [1285, 592] on div "6. The client has not committed any violation of rules or conditions of release…" at bounding box center [945, 606] width 724 height 29
drag, startPoint x: 1285, startPoint y: 376, endPoint x: 1281, endPoint y: 358, distance: 18.7
copy div "during the preceding two year period of supervision."
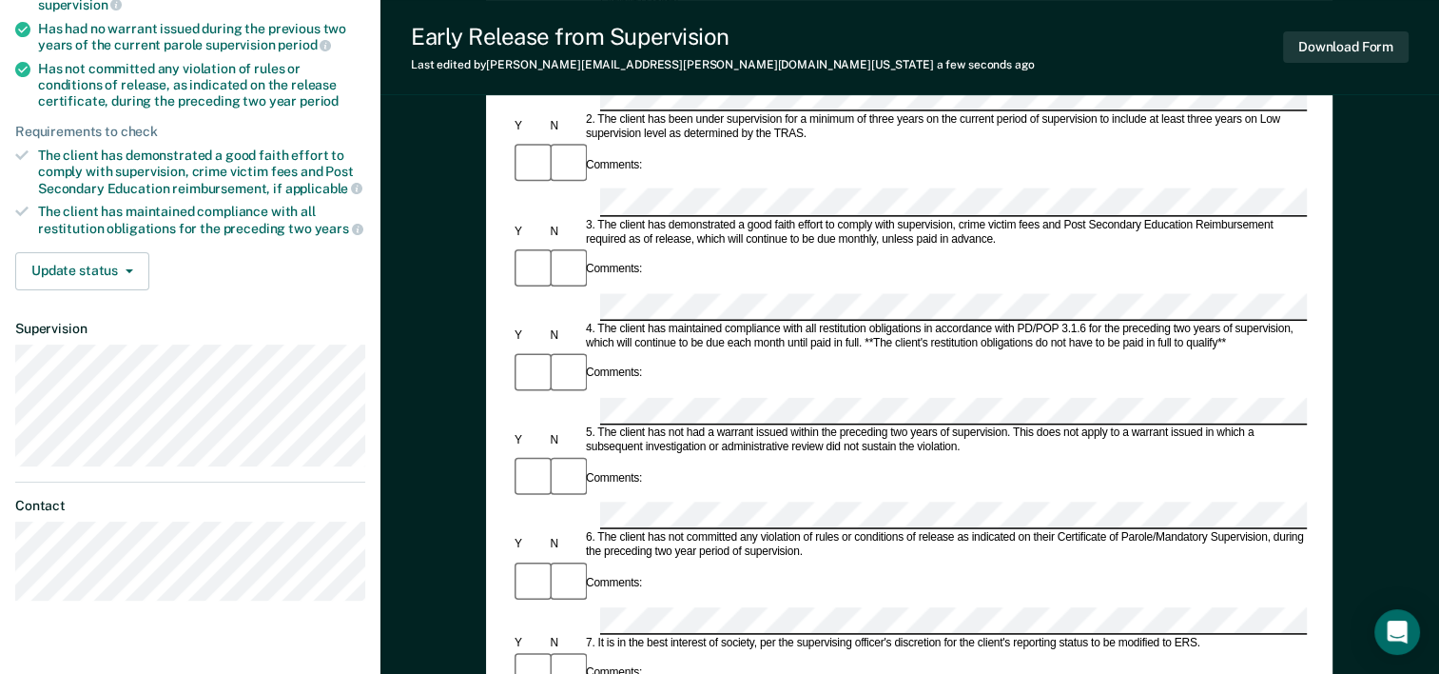
scroll to position [381, 0]
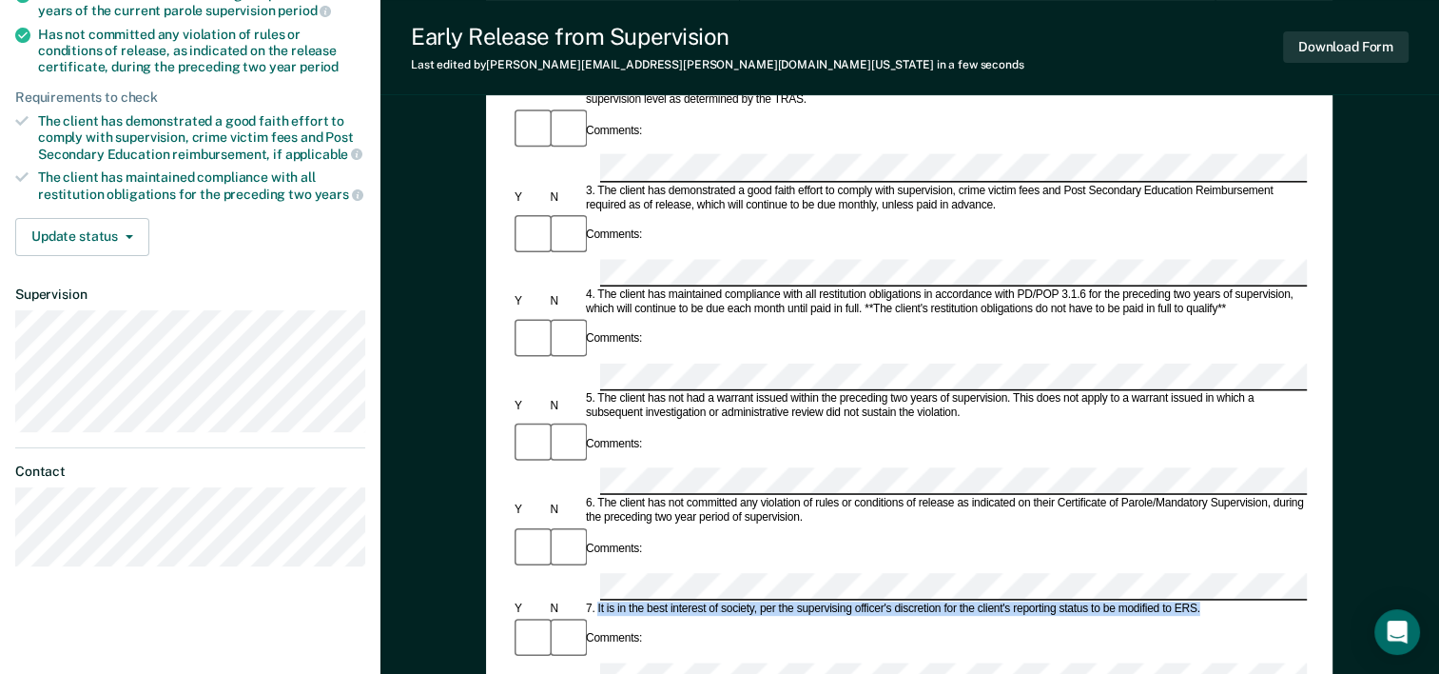
drag, startPoint x: 597, startPoint y: 338, endPoint x: 1210, endPoint y: 337, distance: 612.7
click at [1210, 601] on div "7. It is in the best interest of society, per the supervising officer's discret…" at bounding box center [945, 608] width 724 height 14
drag, startPoint x: 1210, startPoint y: 337, endPoint x: 1156, endPoint y: 334, distance: 54.3
copy div "It is in the best interest of society, per the supervising officer's discretion…"
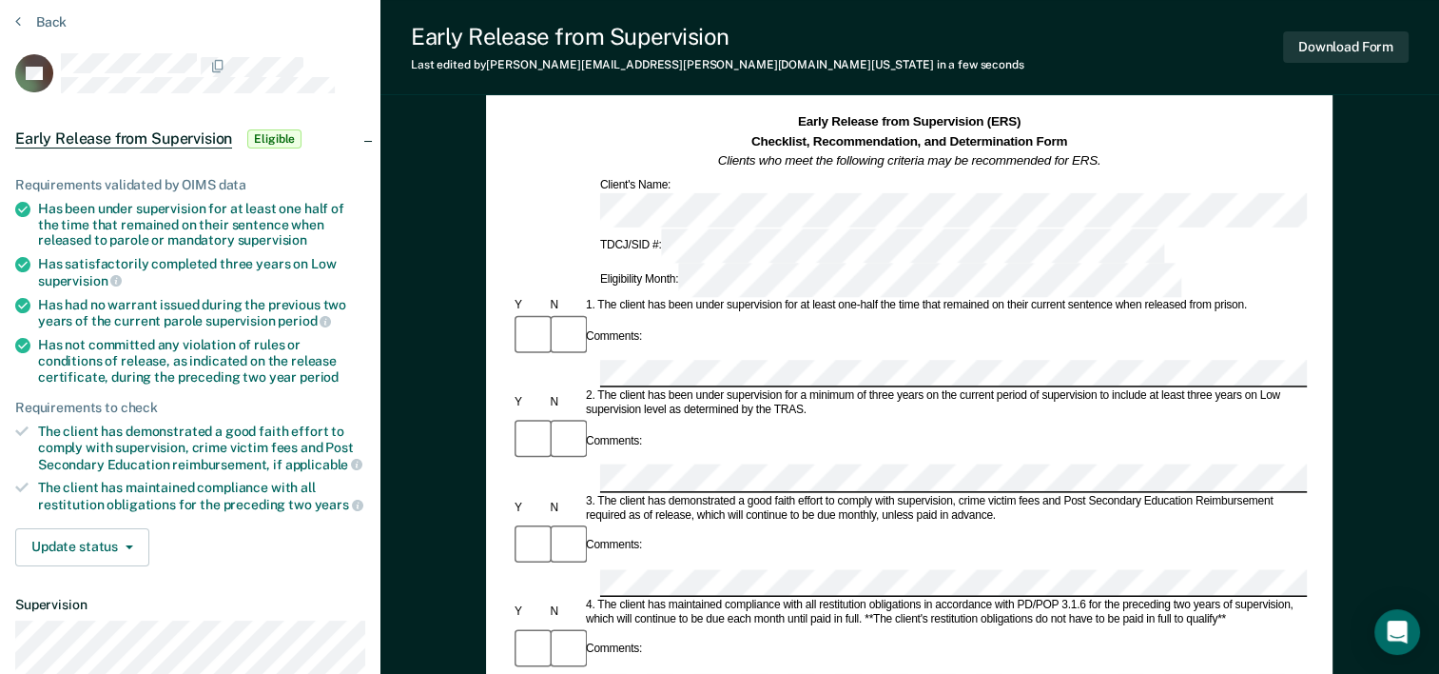
scroll to position [0, 0]
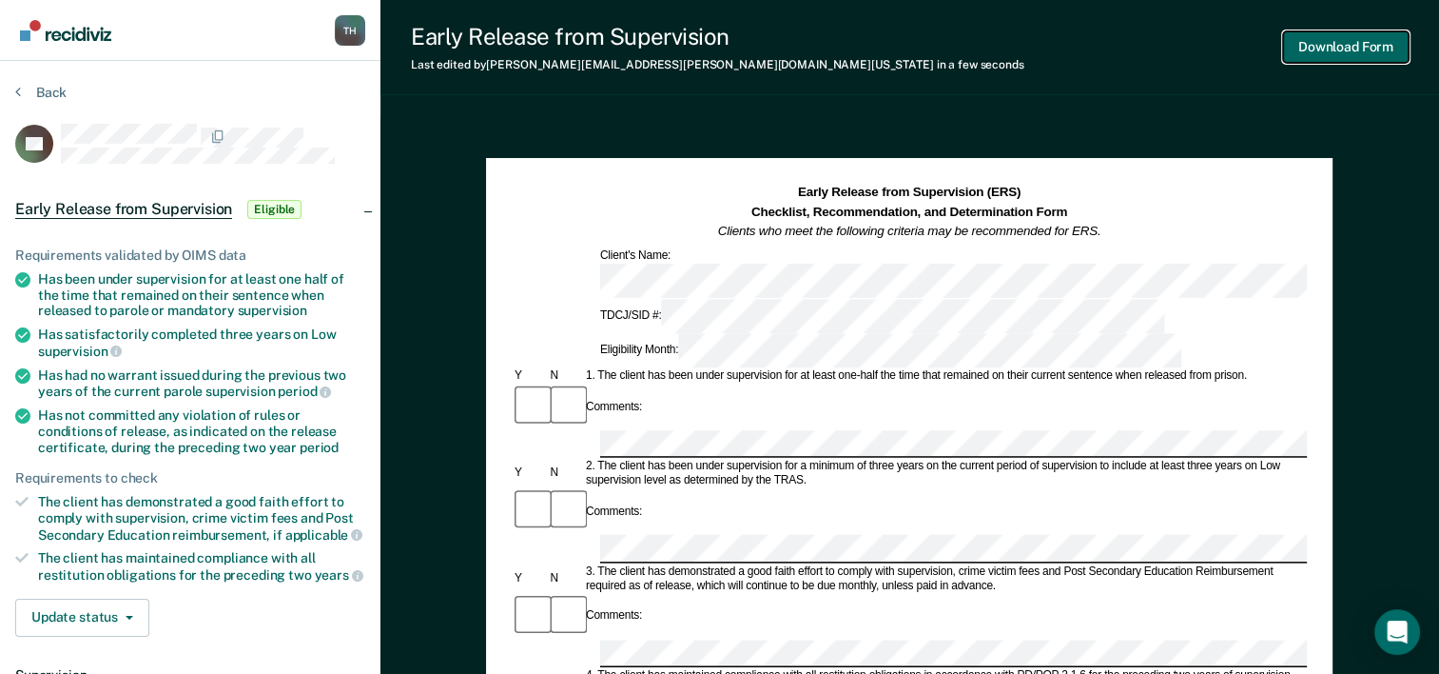
click at [1380, 48] on button "Download Form" at bounding box center [1346, 46] width 126 height 31
